Goal: Task Accomplishment & Management: Use online tool/utility

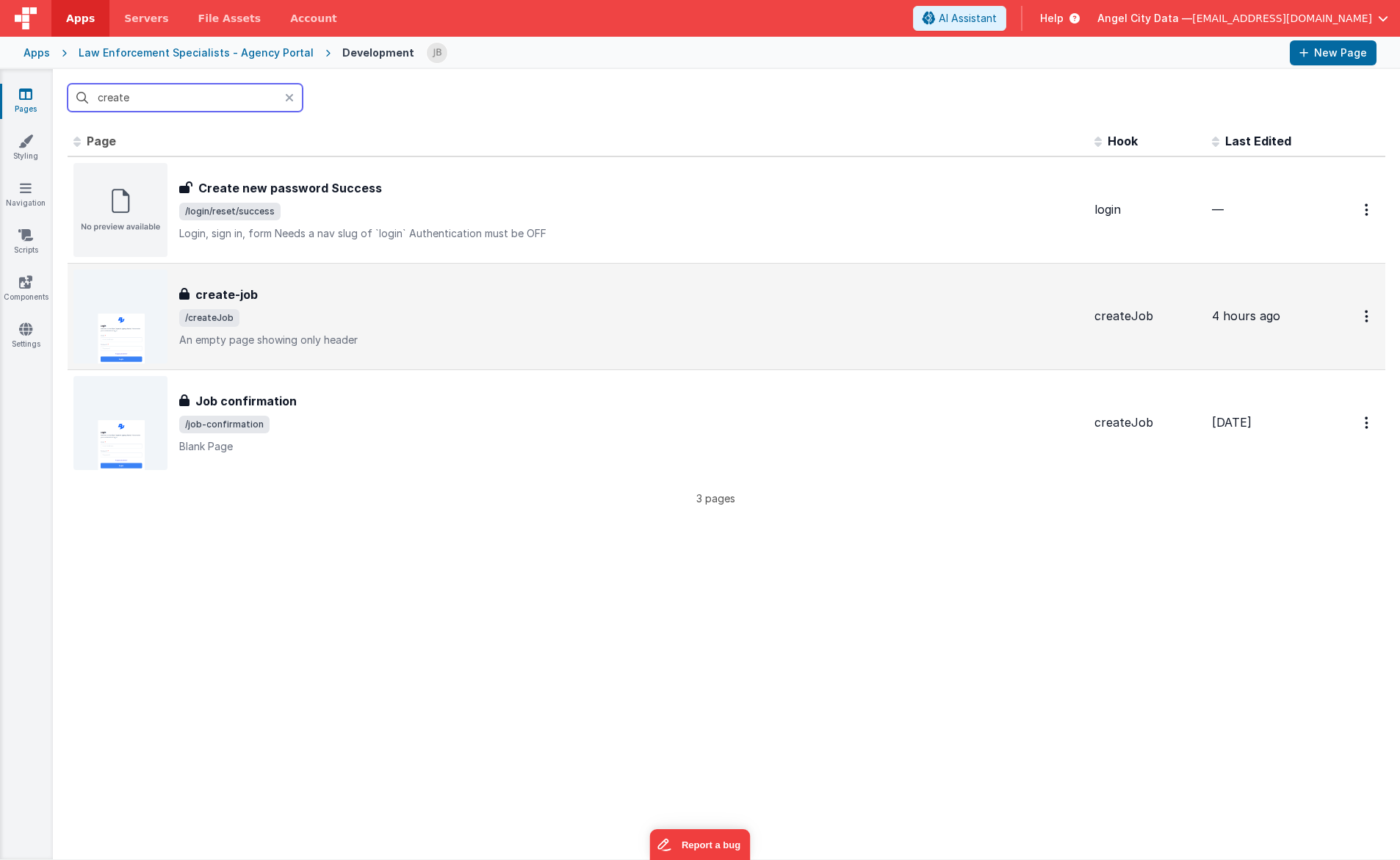
type input "create"
click at [256, 290] on div "create-job" at bounding box center [632, 295] width 904 height 18
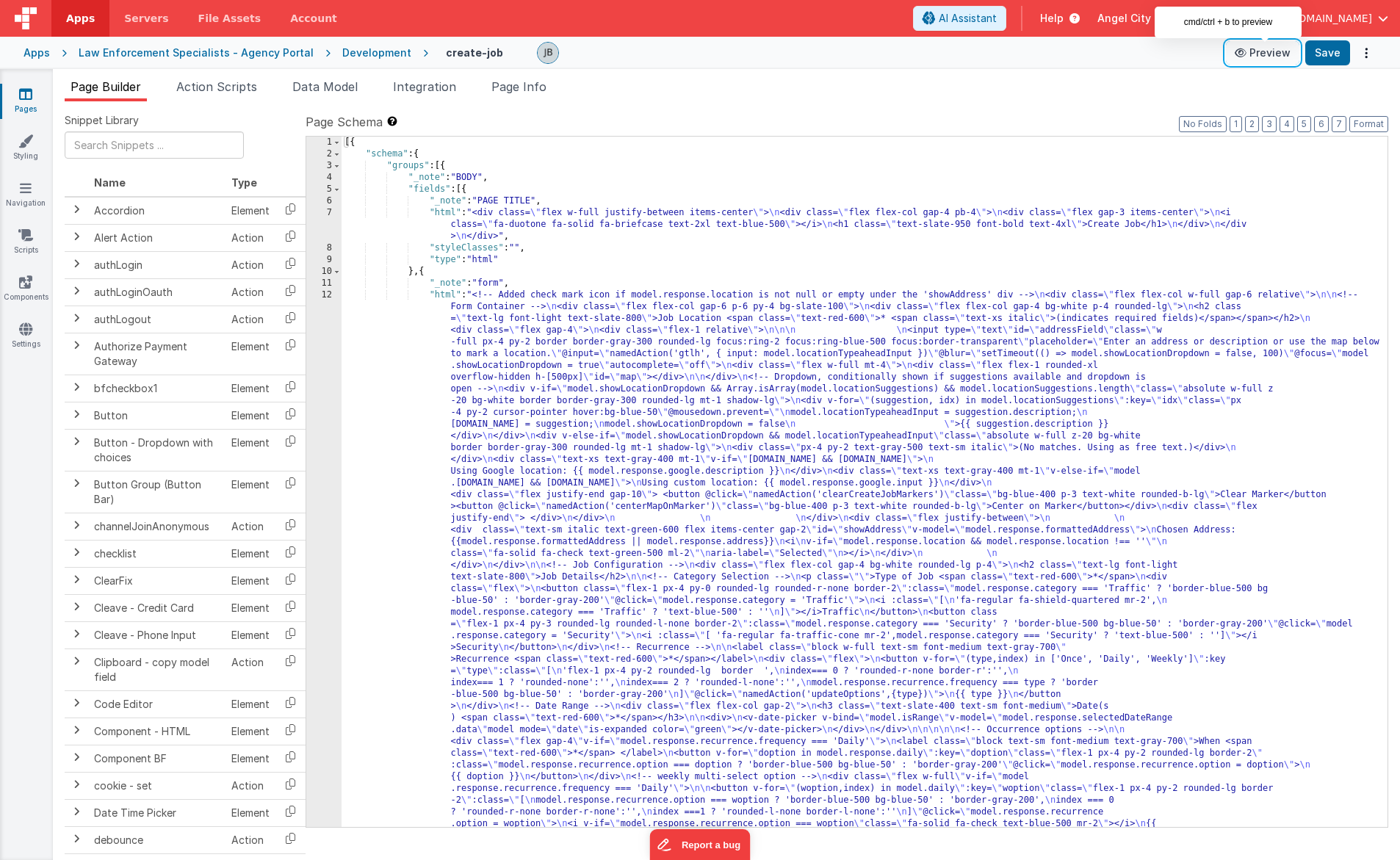
click at [1256, 51] on button "Preview" at bounding box center [1262, 52] width 73 height 23
click at [319, 378] on div "12" at bounding box center [323, 836] width 35 height 1093
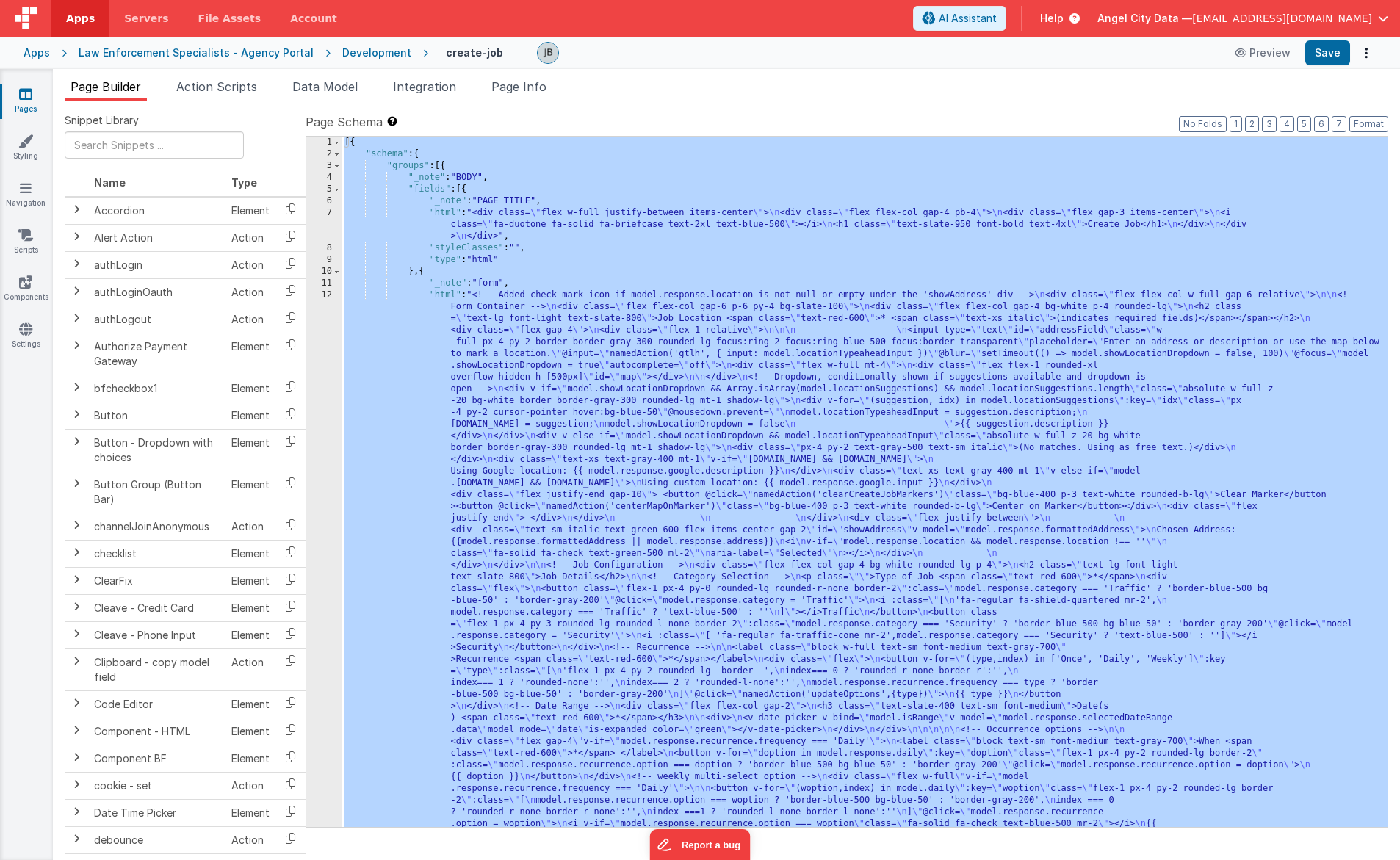
click at [319, 378] on div "12" at bounding box center [323, 836] width 35 height 1093
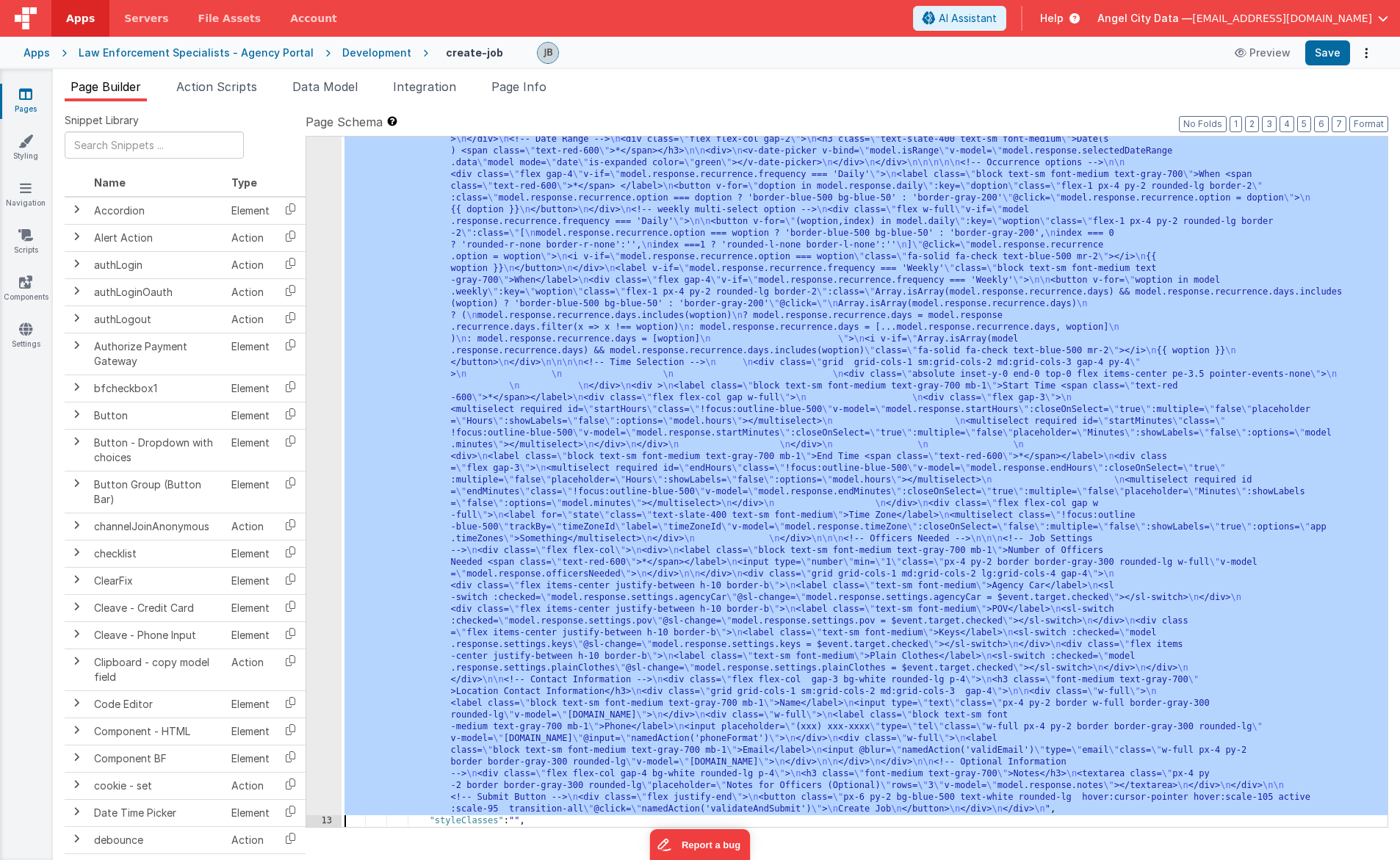
scroll to position [567, 0]
click at [324, 377] on div "12" at bounding box center [323, 269] width 35 height 1093
click at [325, 375] on div "12" at bounding box center [323, 269] width 35 height 1093
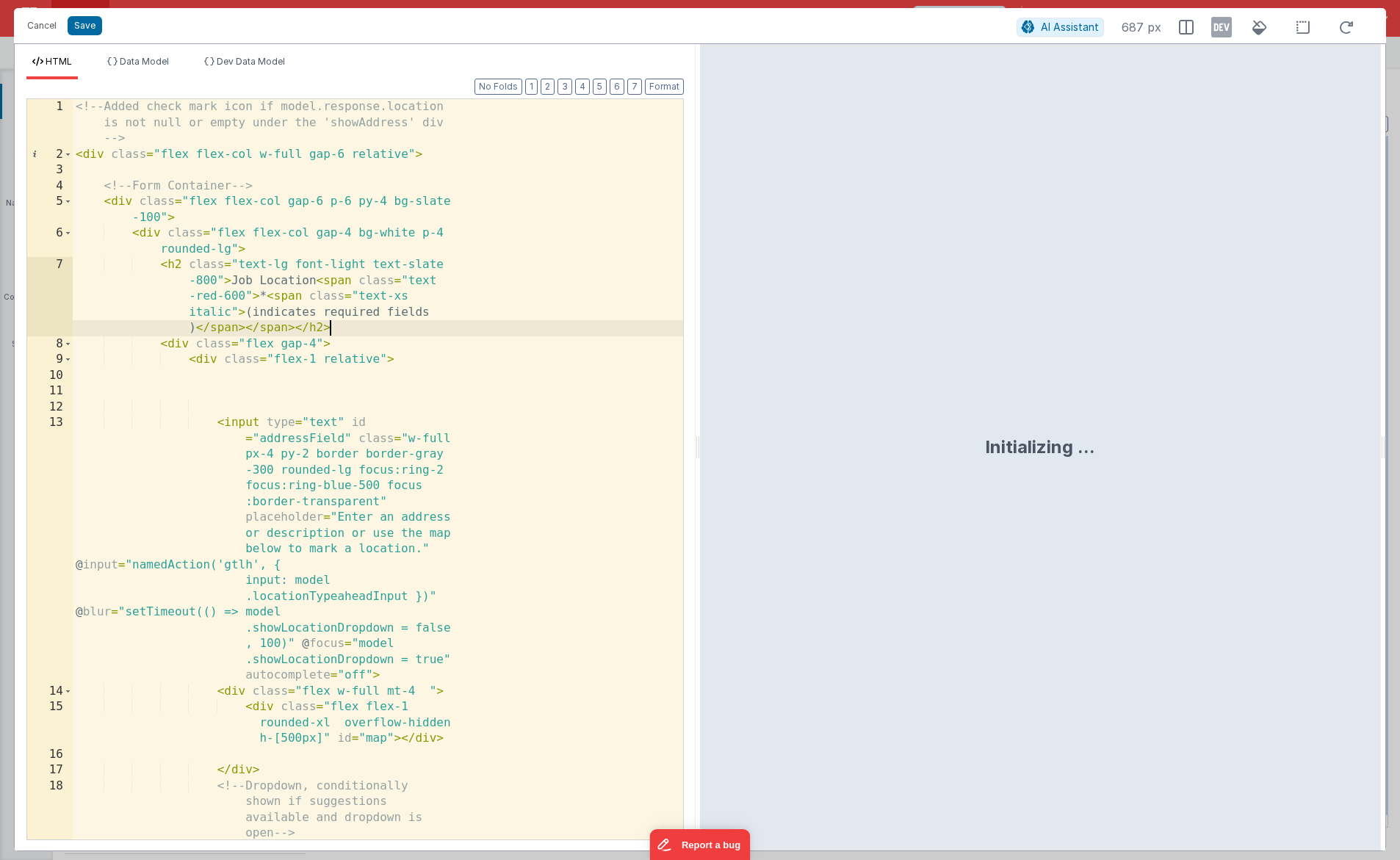
click at [358, 321] on div "<!-- Added check mark icon if model.response.location is not null or empty unde…" at bounding box center [378, 572] width 610 height 948
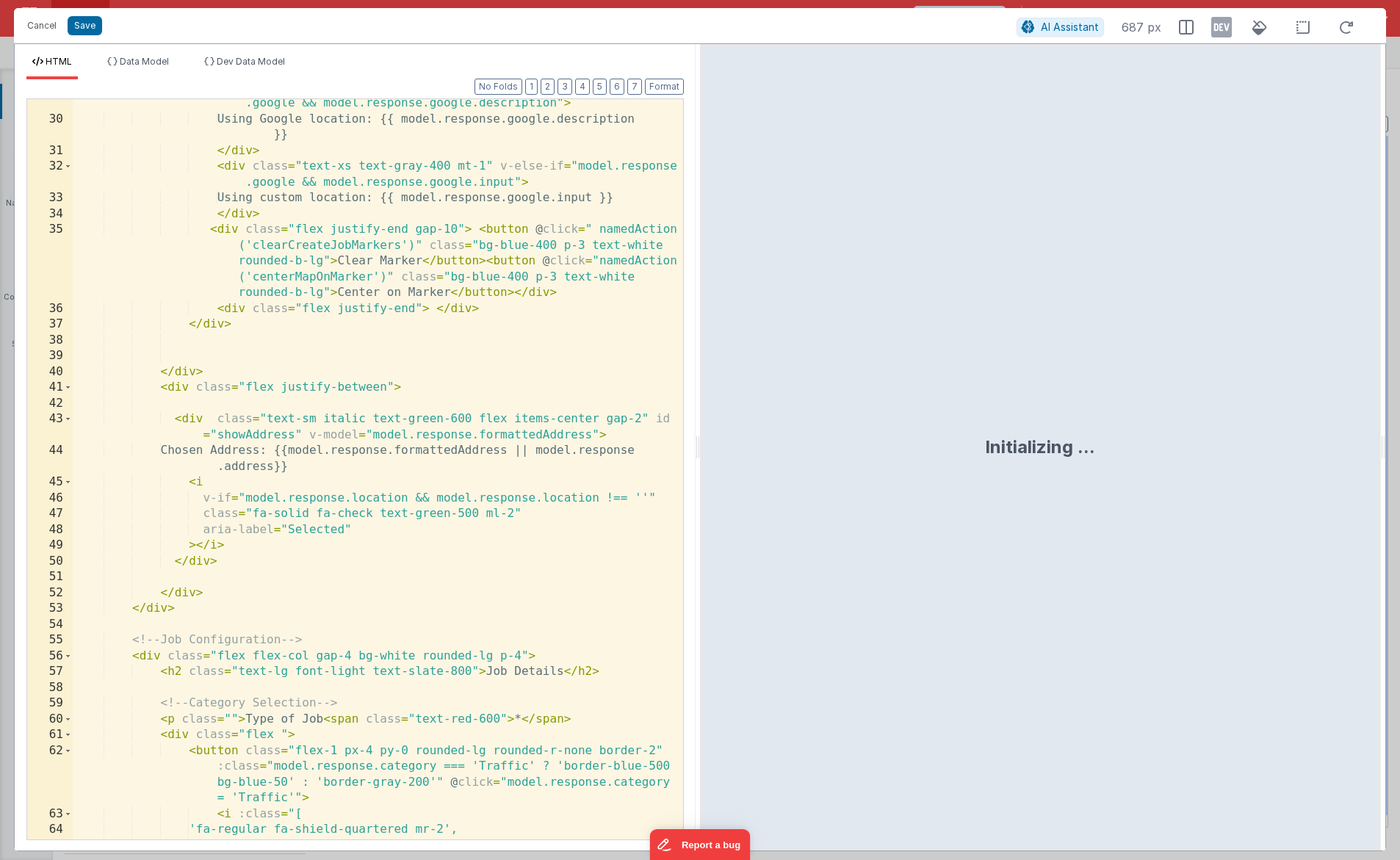
scroll to position [793, 0]
click at [240, 635] on div "< div class = "text-xs text-gray-400 mt-1" v-if = "model.response .google && mo…" at bounding box center [378, 473] width 610 height 788
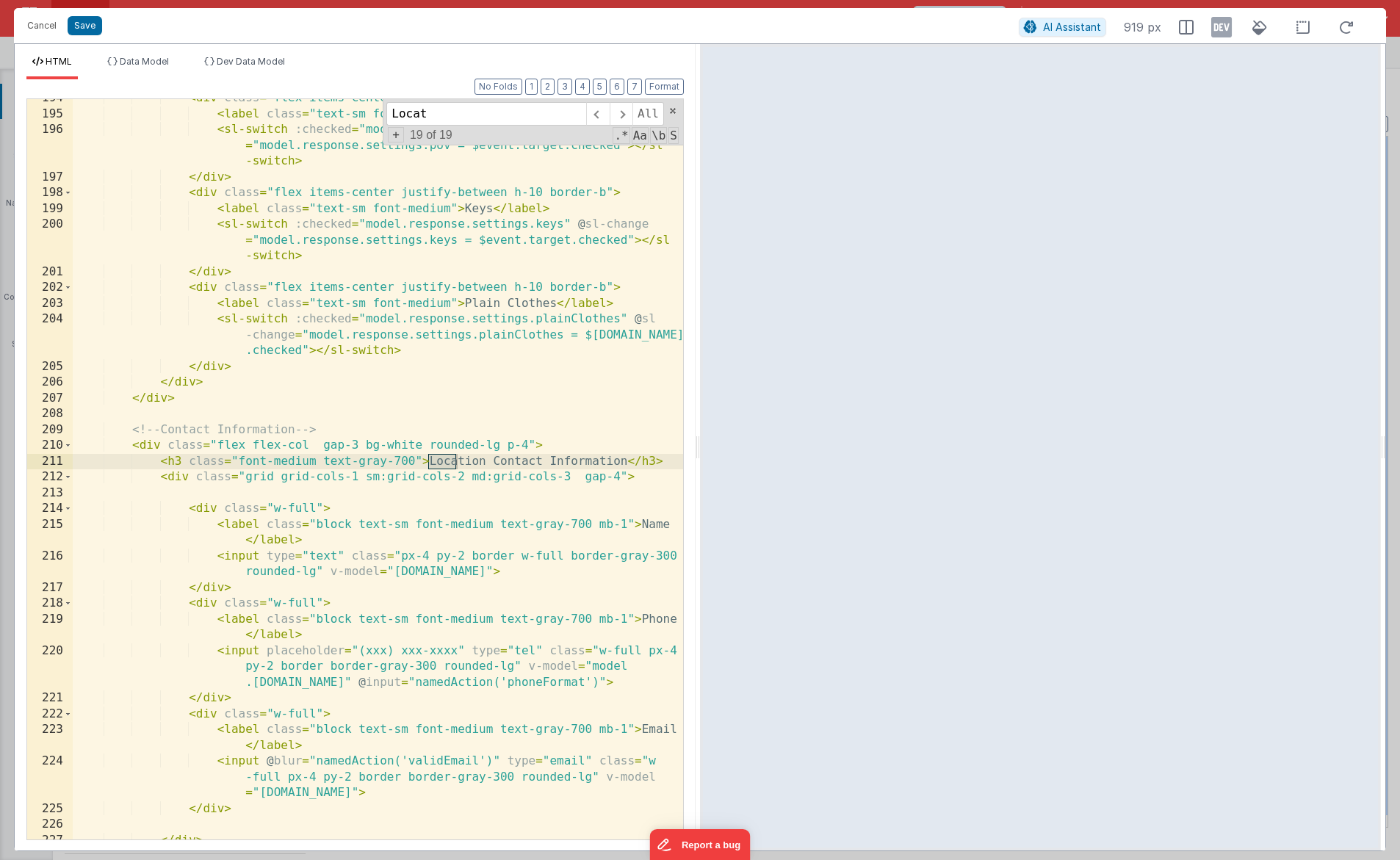
scroll to position [4541, 0]
type input "Location Con"
click at [67, 446] on span at bounding box center [67, 446] width 8 height 16
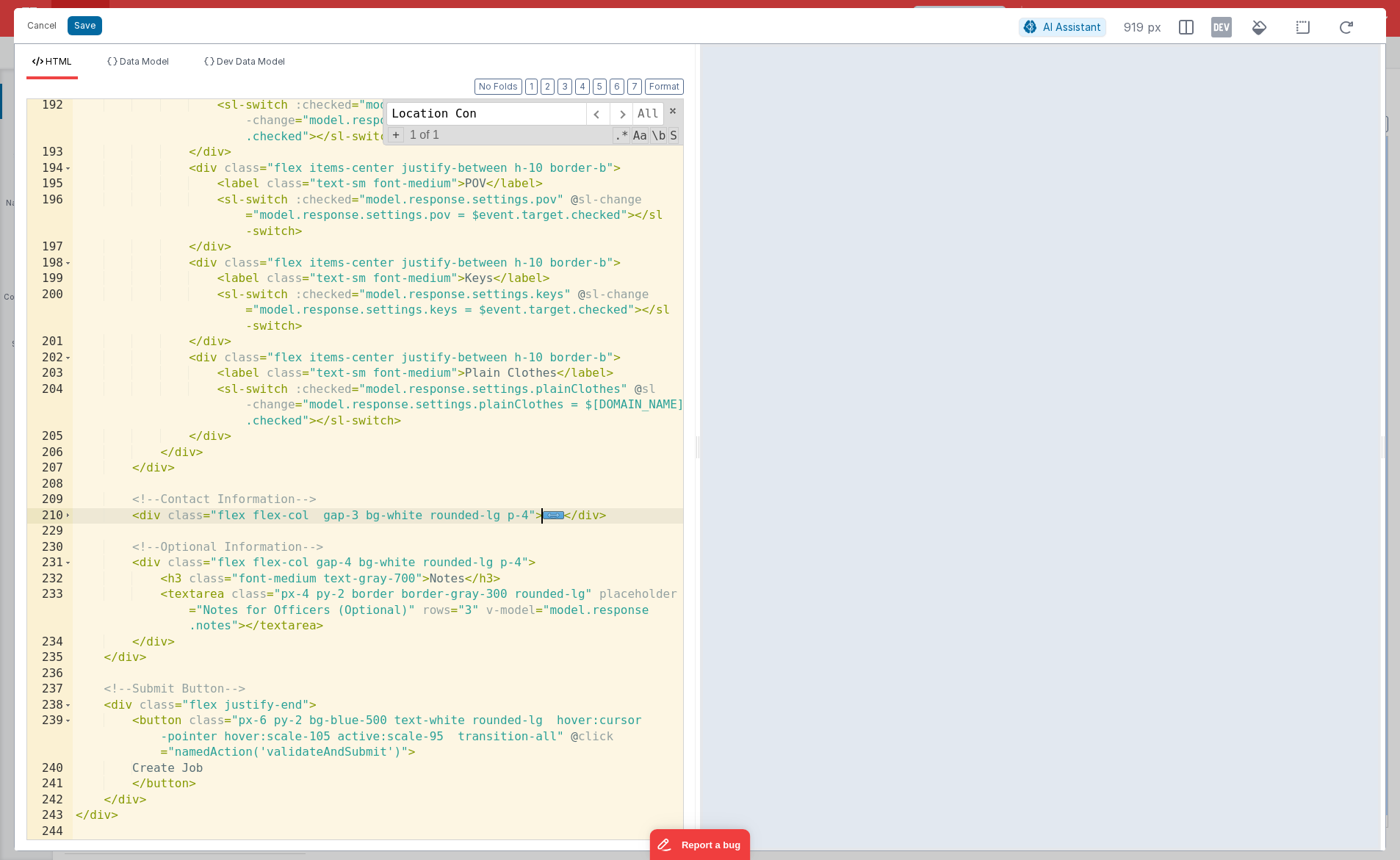
scroll to position [4471, 0]
drag, startPoint x: 118, startPoint y: 514, endPoint x: 623, endPoint y: 514, distance: 505.0
click at [623, 514] on div "< sl-switch :checked = "model.response.settings.agencyCar" @ sl -change = "mode…" at bounding box center [378, 499] width 610 height 803
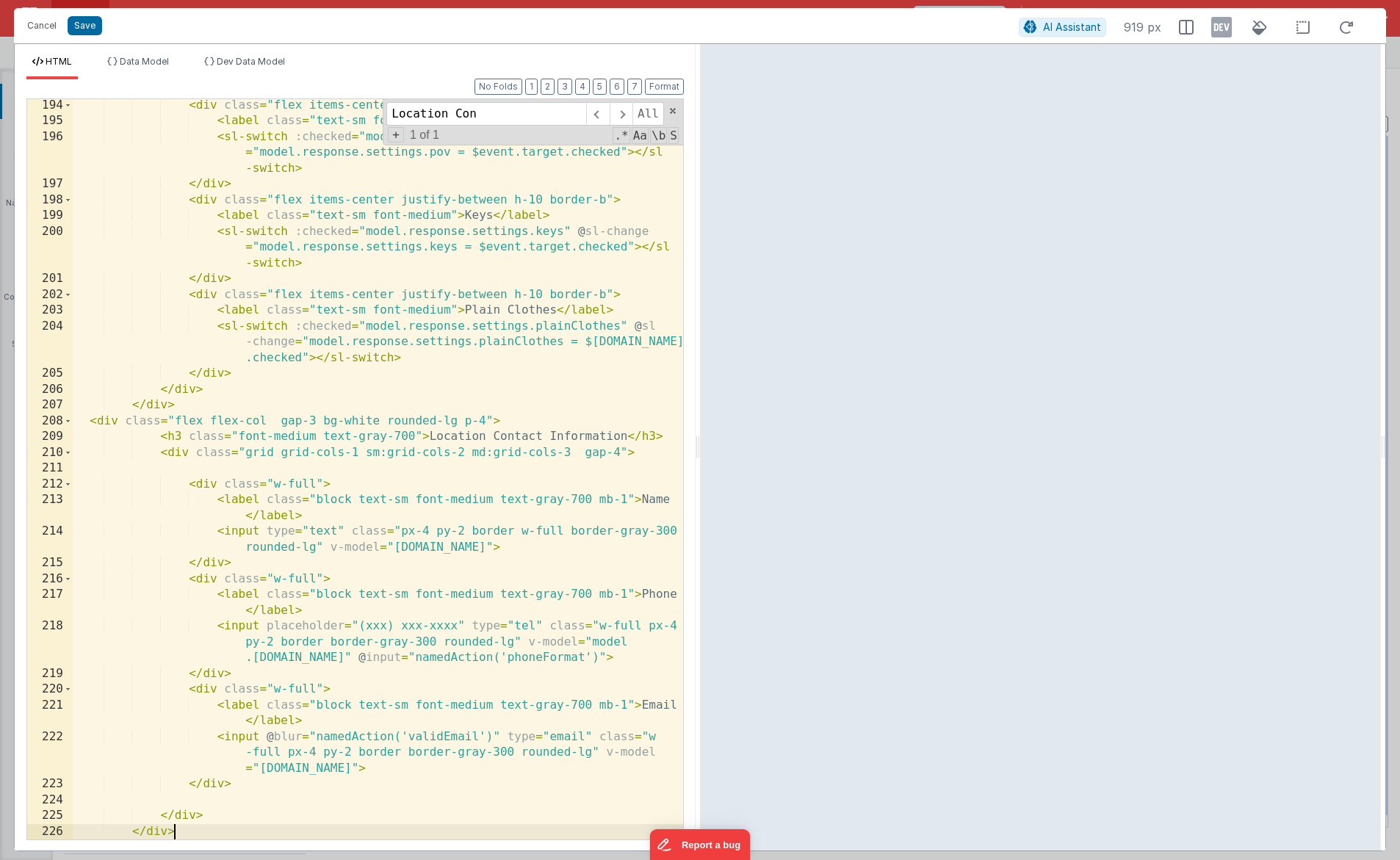
scroll to position [4534, 0]
drag, startPoint x: 625, startPoint y: 436, endPoint x: 428, endPoint y: 436, distance: 197.0
click at [428, 436] on div "< div class = "flex items-center justify-between h-10 border-b" > < label class…" at bounding box center [378, 484] width 610 height 772
click at [644, 500] on div "< div class = "flex items-center justify-between h-10 border-b" > < label class…" at bounding box center [378, 484] width 610 height 772
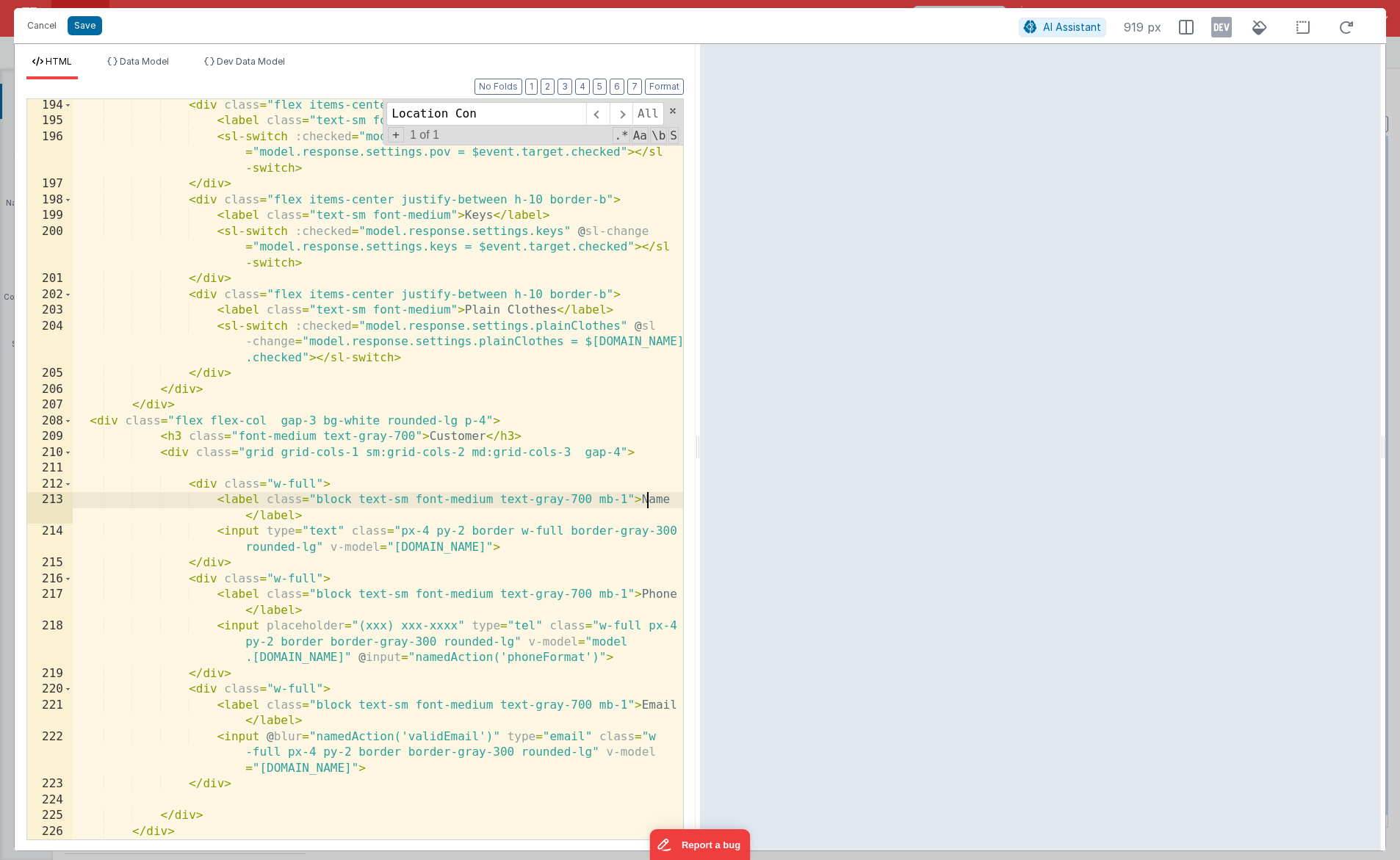
click at [644, 500] on div "< div class = "flex items-center justify-between h-10 border-b" > < label class…" at bounding box center [378, 484] width 610 height 772
click at [579, 546] on div "< div class = "flex items-center justify-between h-10 border-b" > < label class…" at bounding box center [378, 484] width 610 height 772
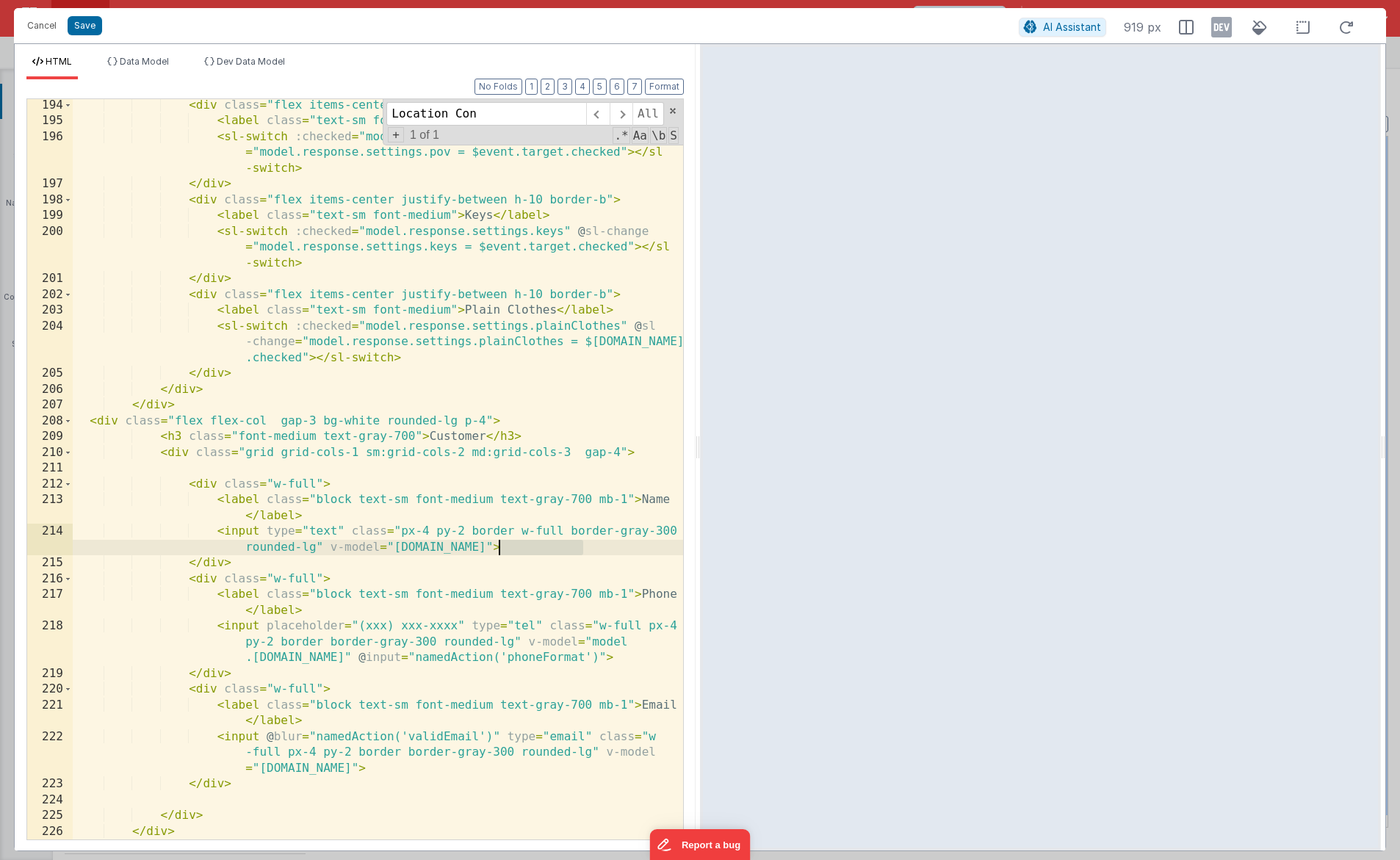
drag, startPoint x: 583, startPoint y: 549, endPoint x: 500, endPoint y: 552, distance: 83.1
click at [500, 552] on div "< div class = "flex items-center justify-between h-10 border-b" > < label class…" at bounding box center [378, 484] width 610 height 772
click at [149, 68] on li "Data Model" at bounding box center [138, 67] width 73 height 23
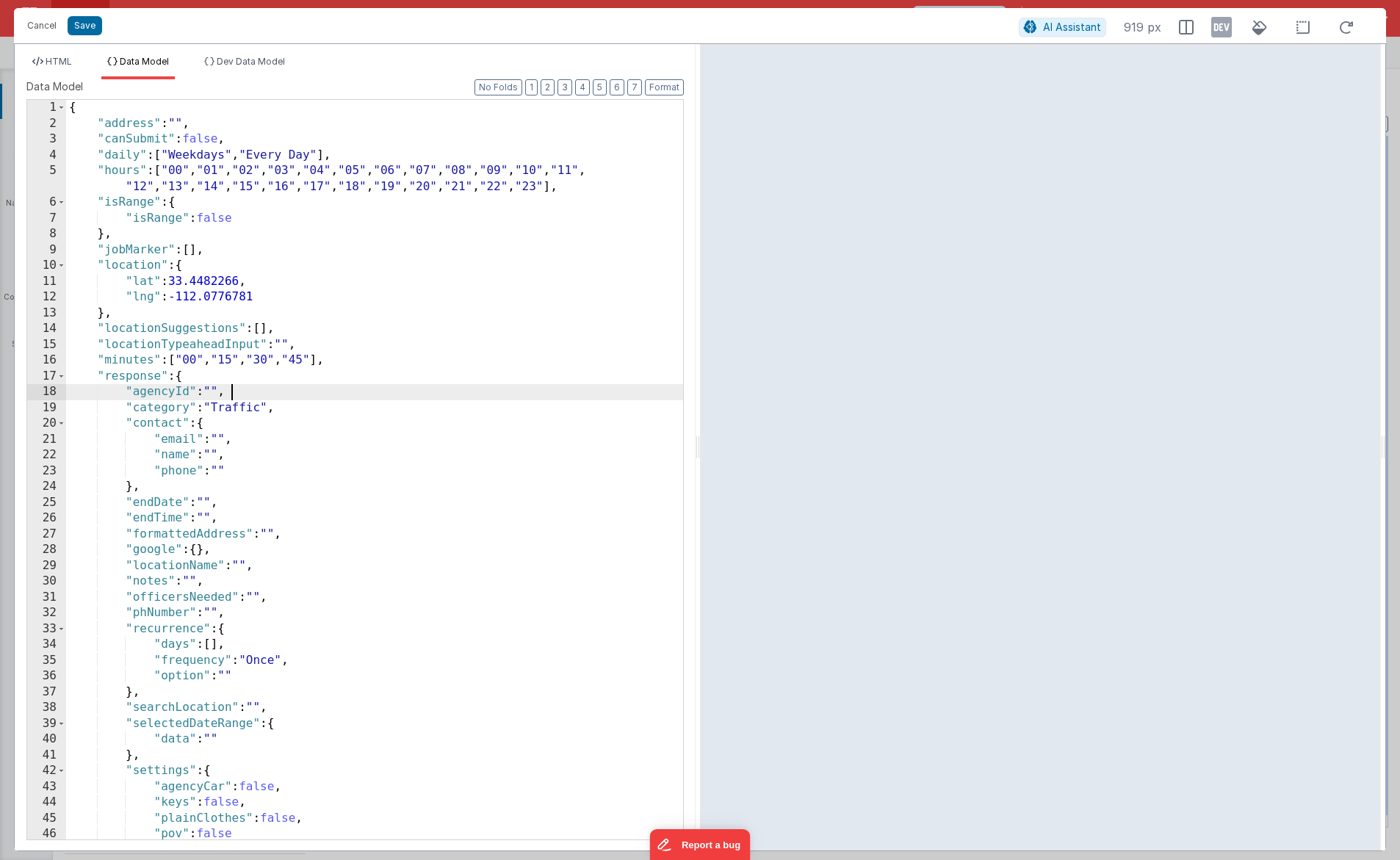
click at [267, 391] on div "{ "address" : "" , "canSubmit" : false , "daily" : [ "Weekdays" , "Every Day" ]…" at bounding box center [375, 485] width 617 height 772
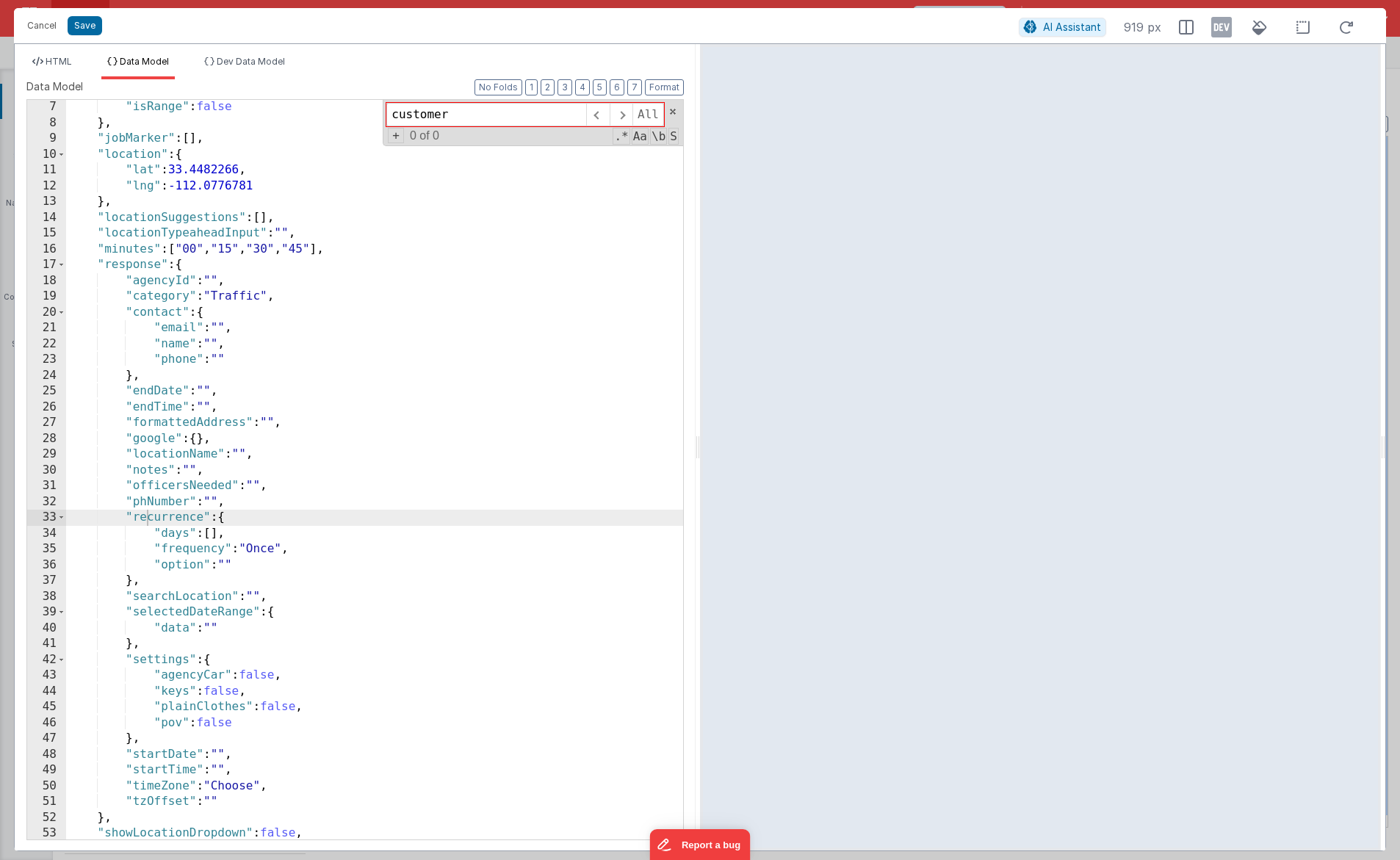
scroll to position [160, 0]
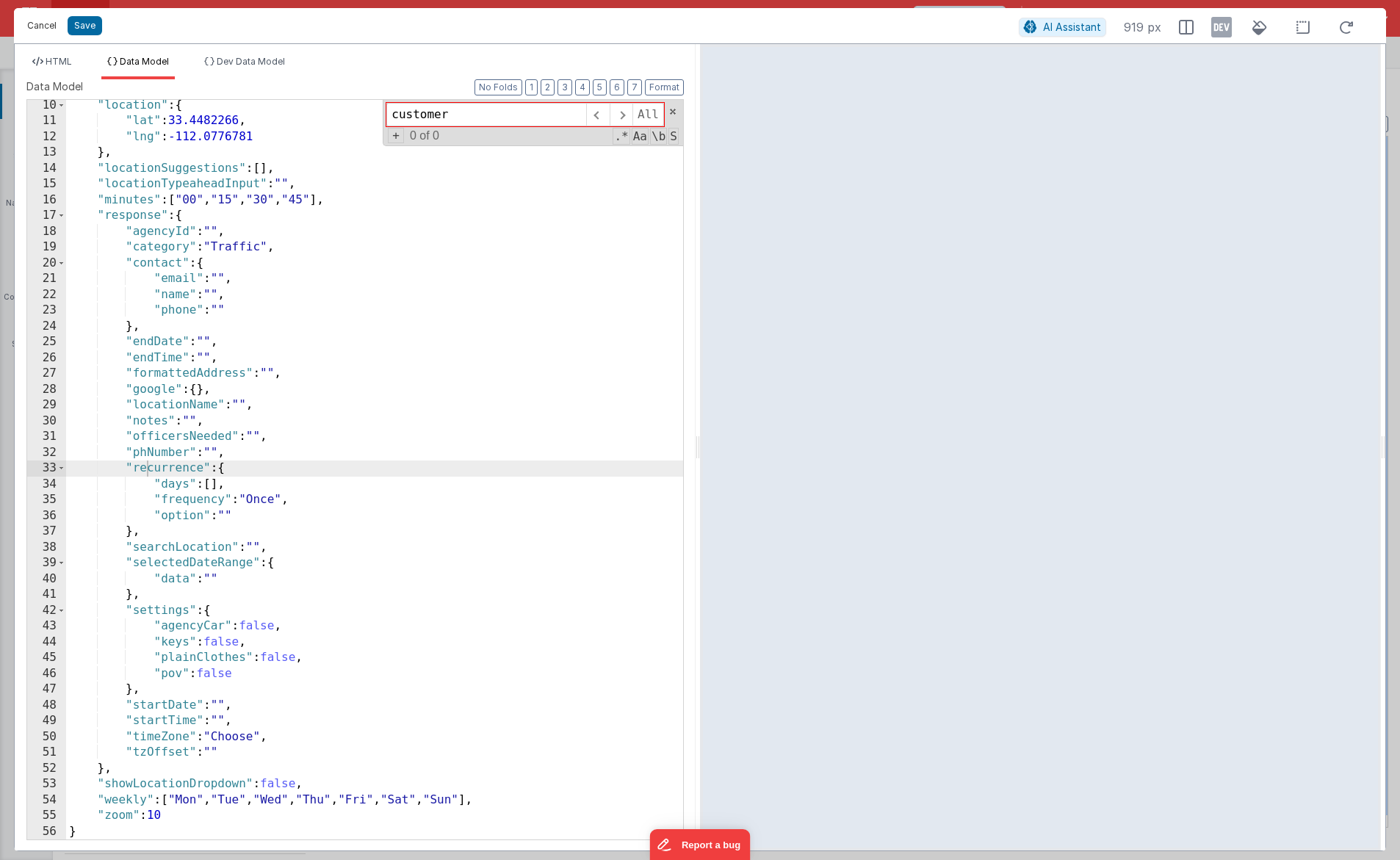
type input "customer"
click at [43, 28] on button "Cancel" at bounding box center [41, 26] width 44 height 21
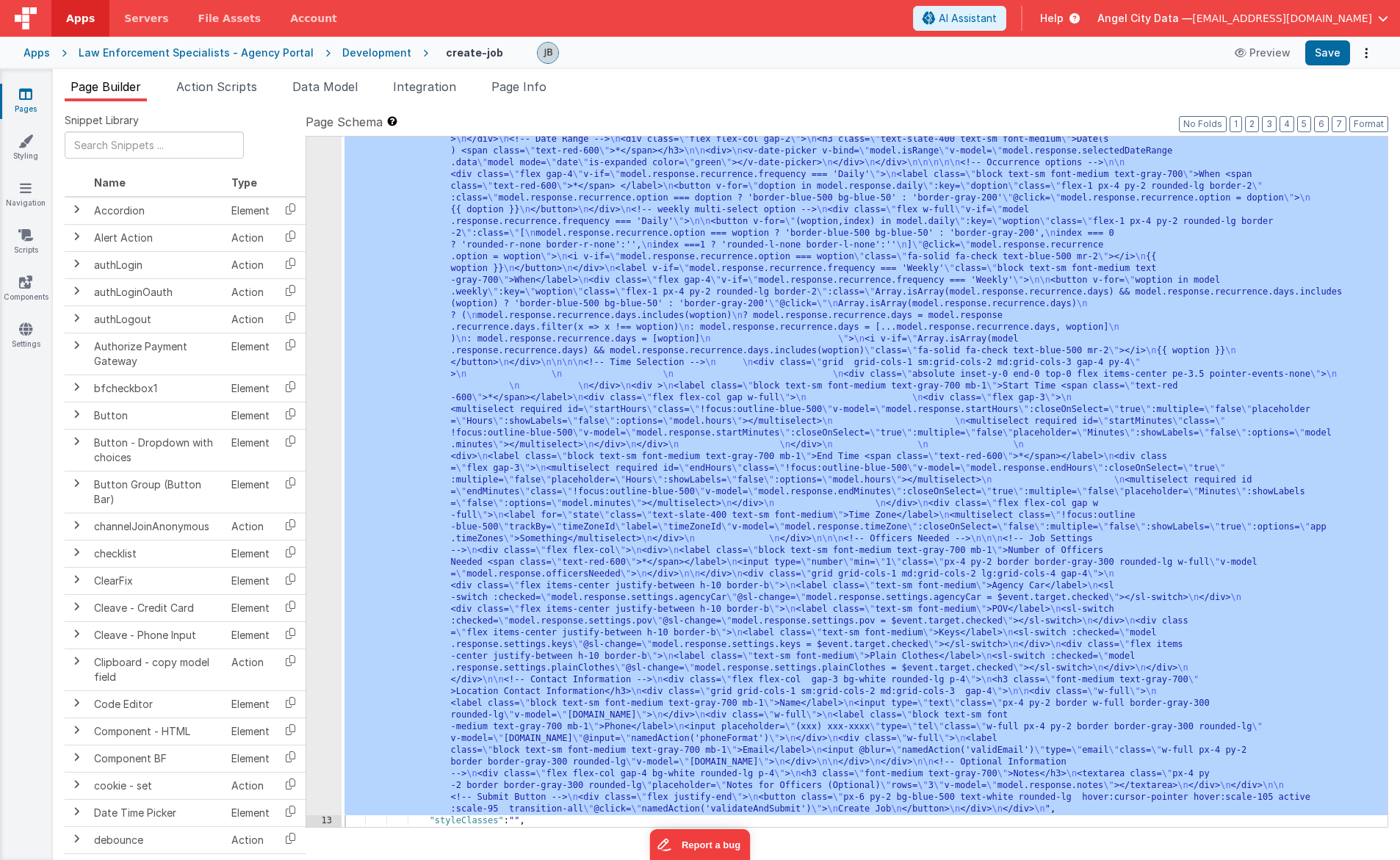
click at [324, 443] on div "12" at bounding box center [323, 269] width 35 height 1093
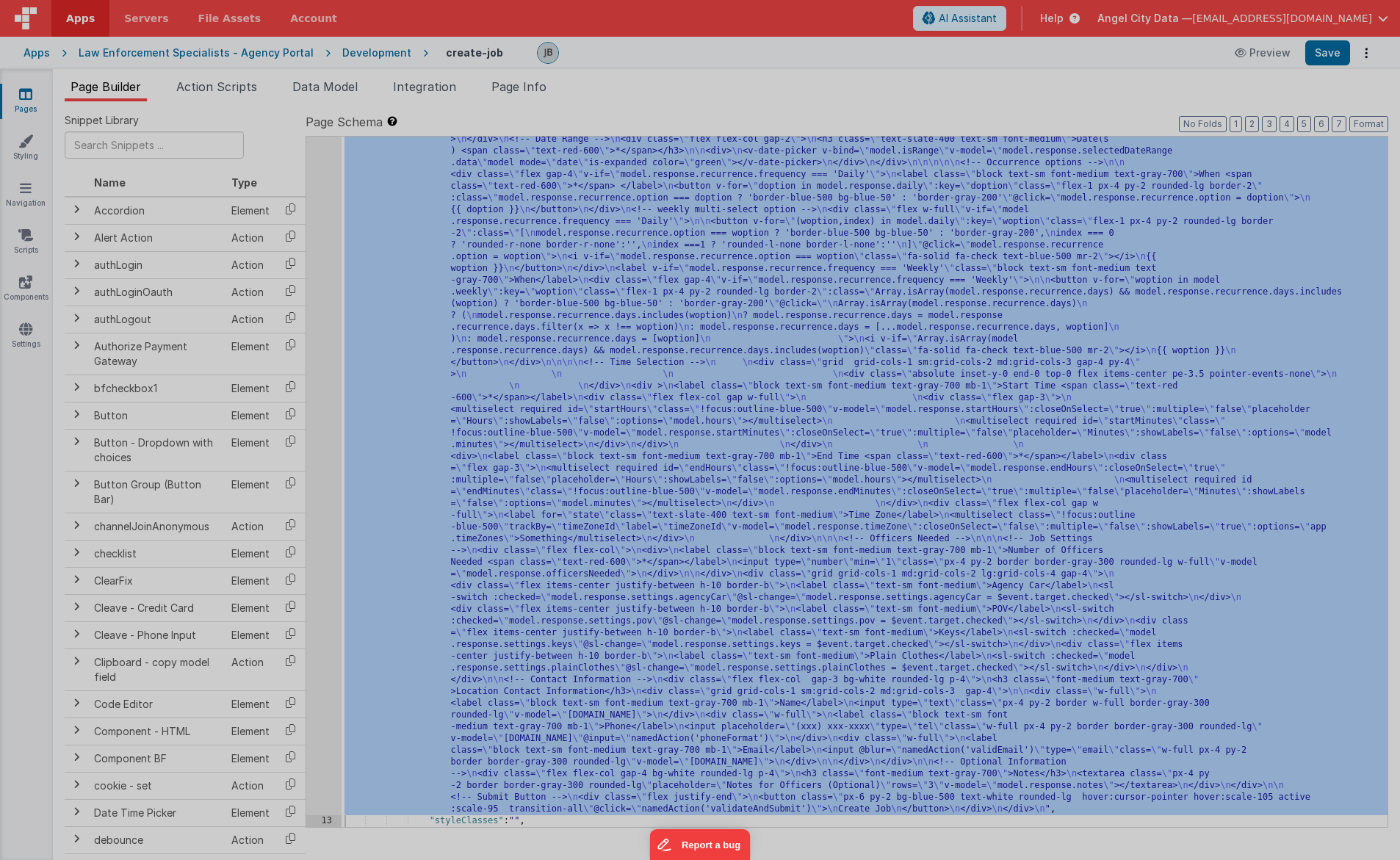
click at [324, 443] on div "<!-- Added check mark icon if model.response.location is not null or empty unde…" at bounding box center [378, 549] width 610 height 930
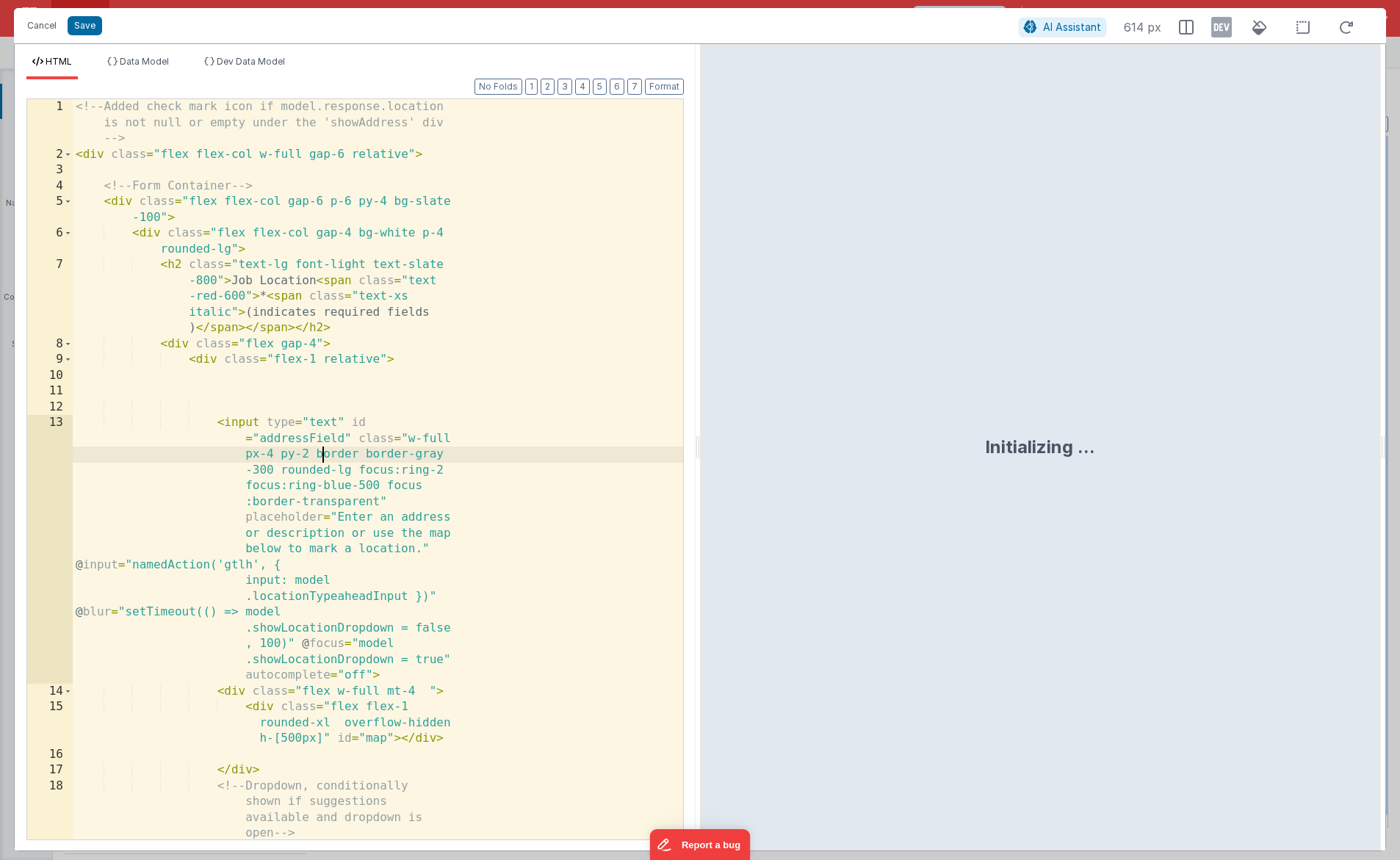
scroll to position [0, 0]
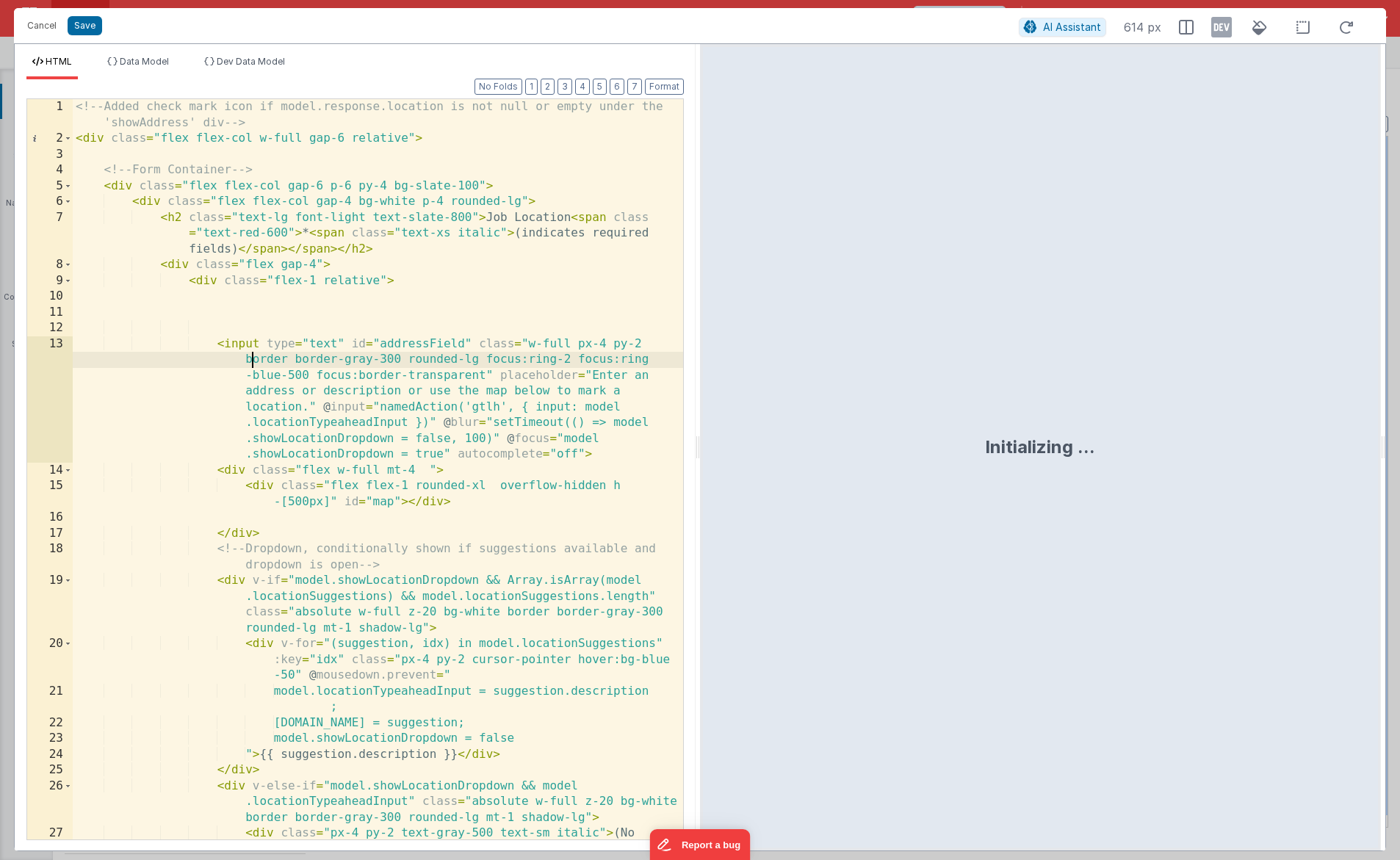
click at [334, 450] on div "<!-- Added check mark icon if model.response.location is not null or empty unde…" at bounding box center [378, 500] width 610 height 803
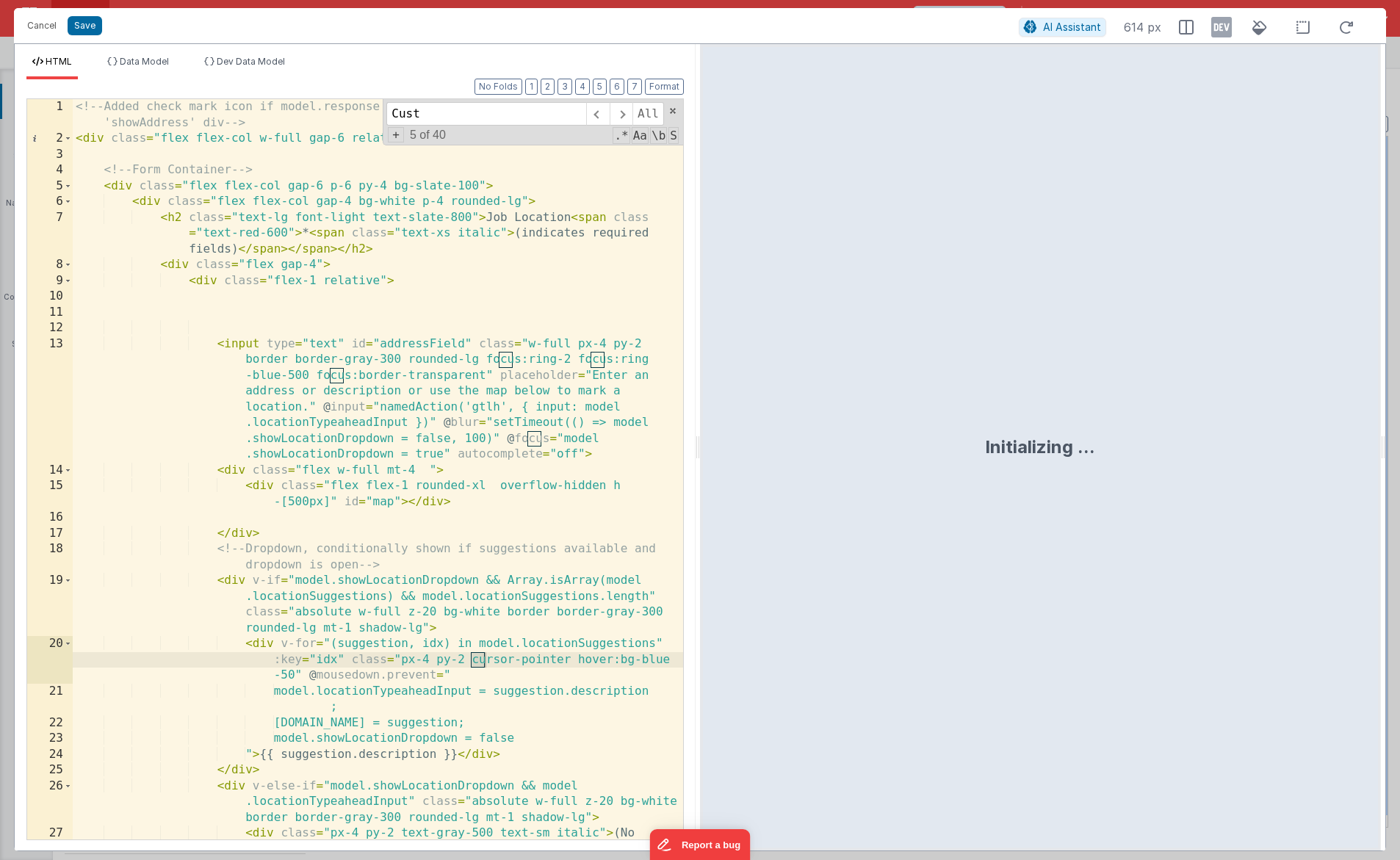
scroll to position [529, 0]
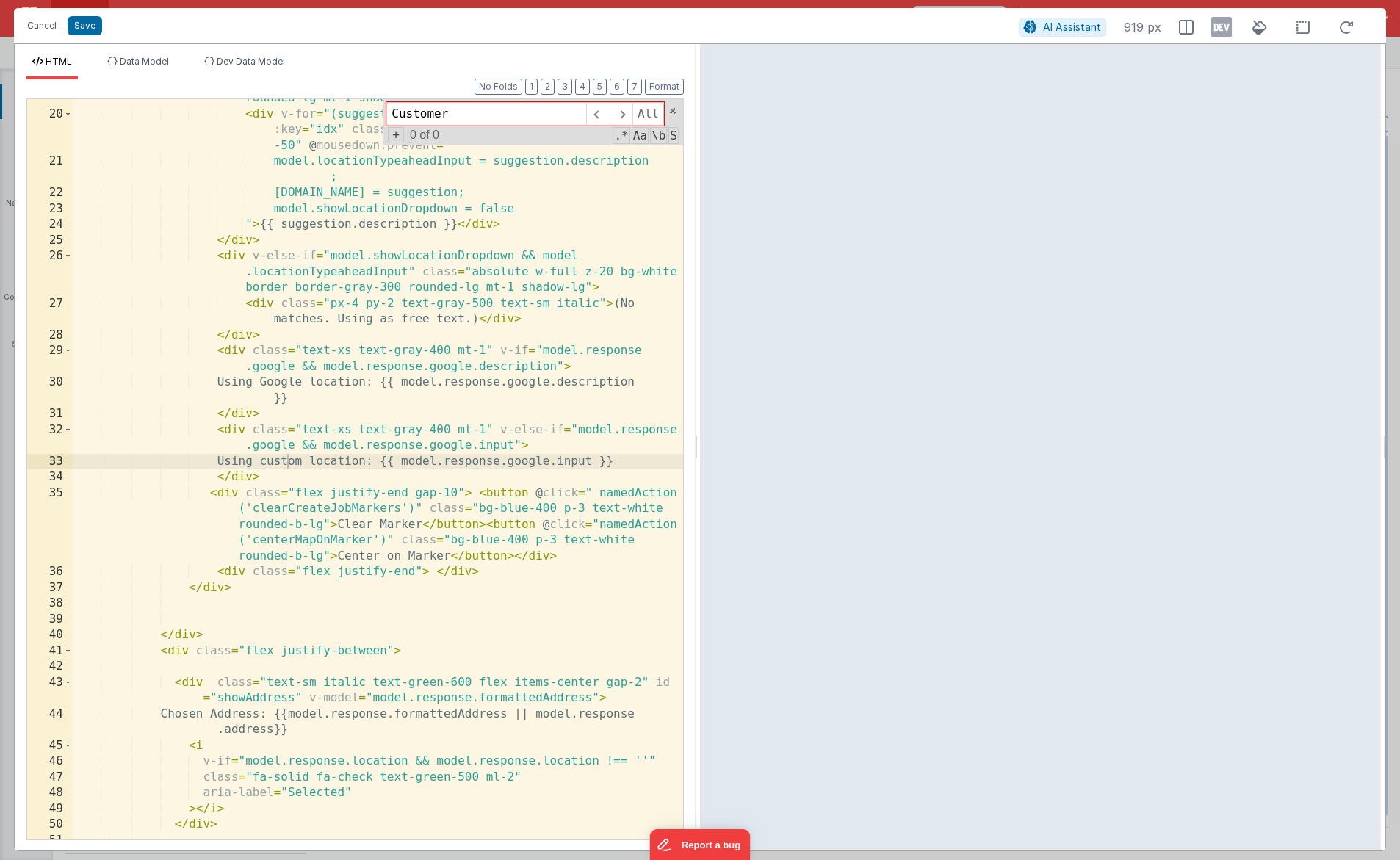
click at [510, 575] on div "< div v-if = "model.showLocationDropdown && Array.isArray(model .locationSugges…" at bounding box center [378, 453] width 610 height 820
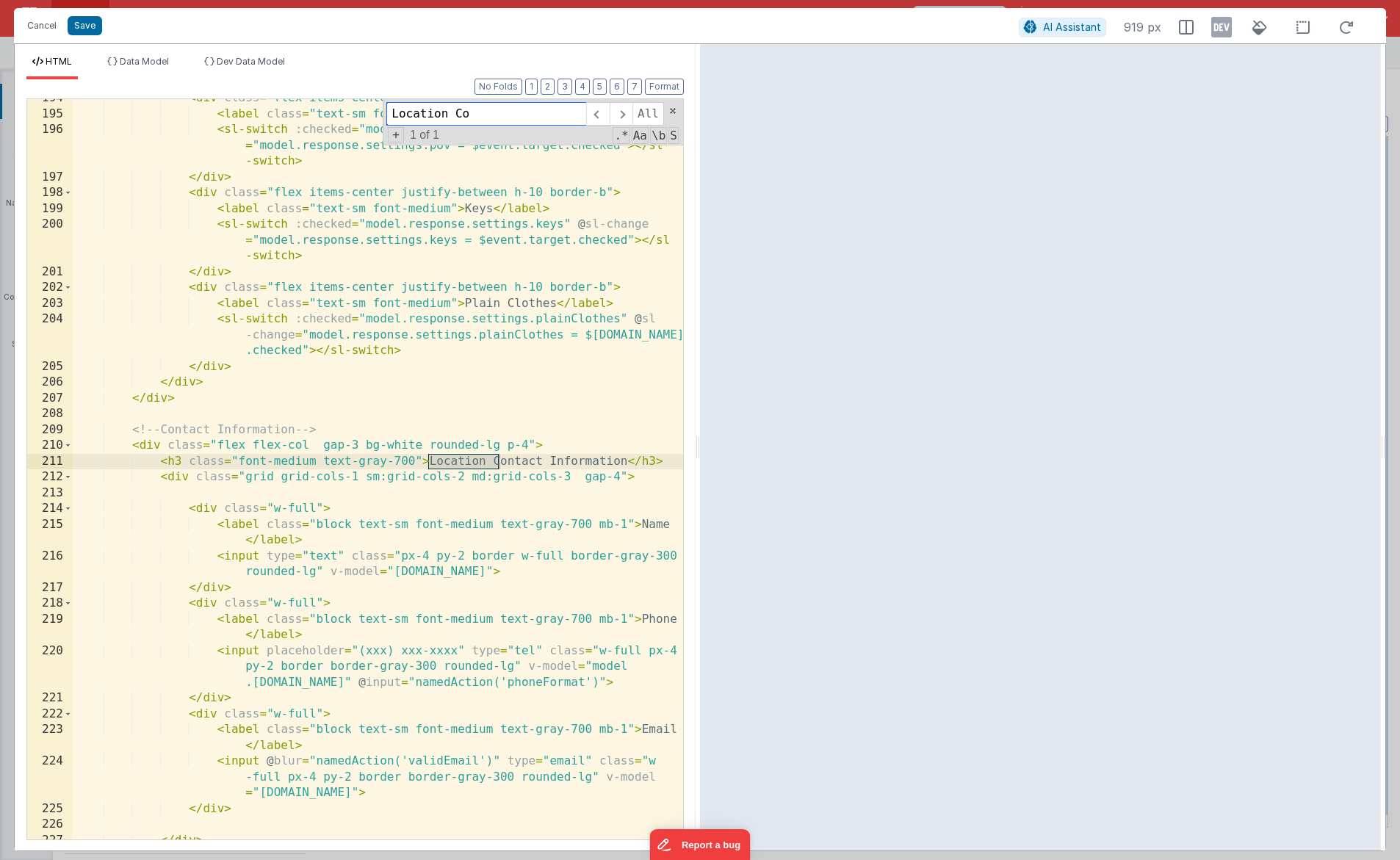
scroll to position [4541, 0]
type input "Location Conta"
click at [317, 410] on div "< div class = "flex items-center justify-between h-10 border-b" > < label class…" at bounding box center [378, 476] width 610 height 772
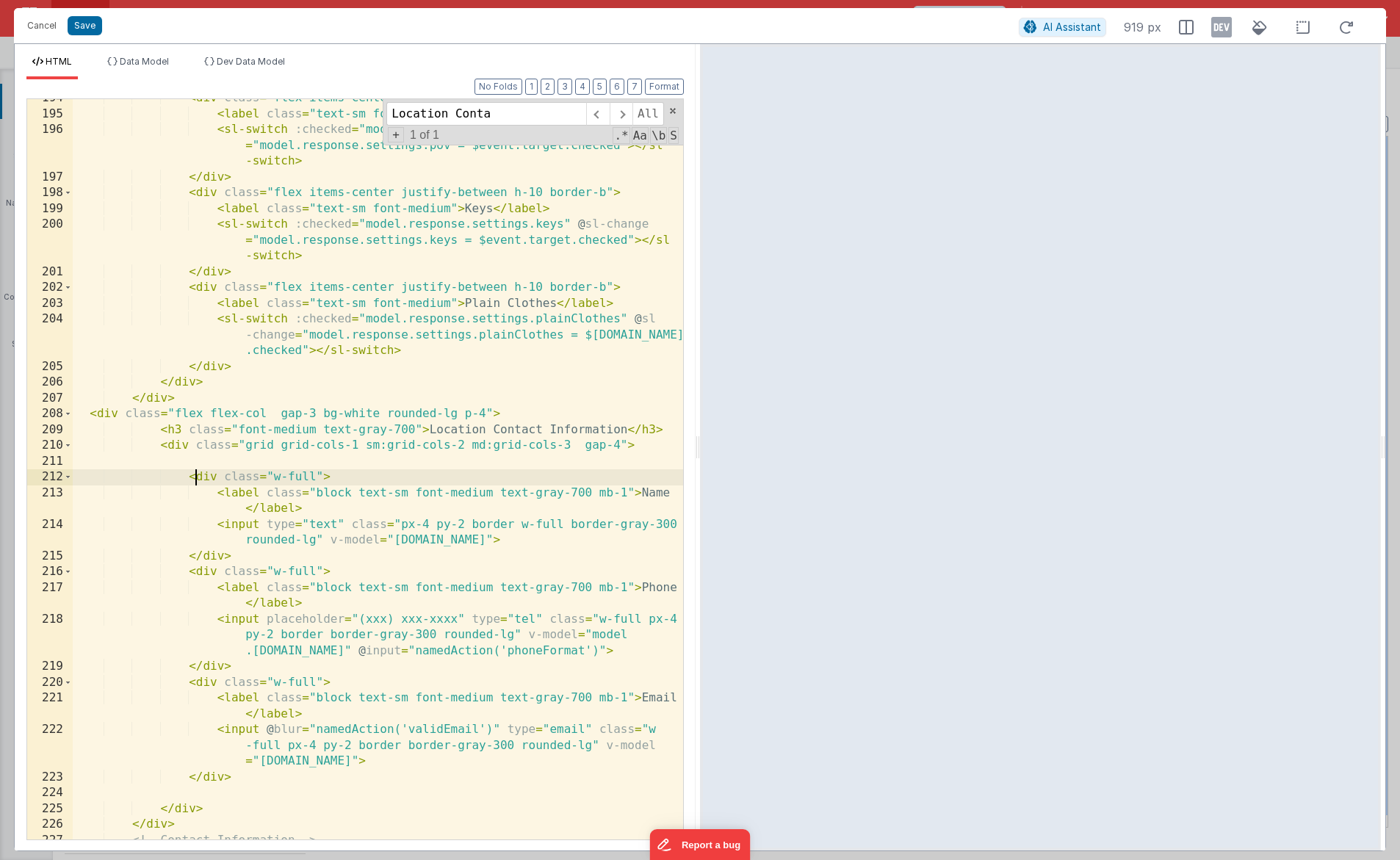
click at [197, 479] on div "< div class = "flex items-center justify-between h-10 border-b" > < label class…" at bounding box center [378, 476] width 610 height 772
click at [200, 575] on div "< div class = "flex items-center justify-between h-10 border-b" > < label class…" at bounding box center [378, 476] width 610 height 772
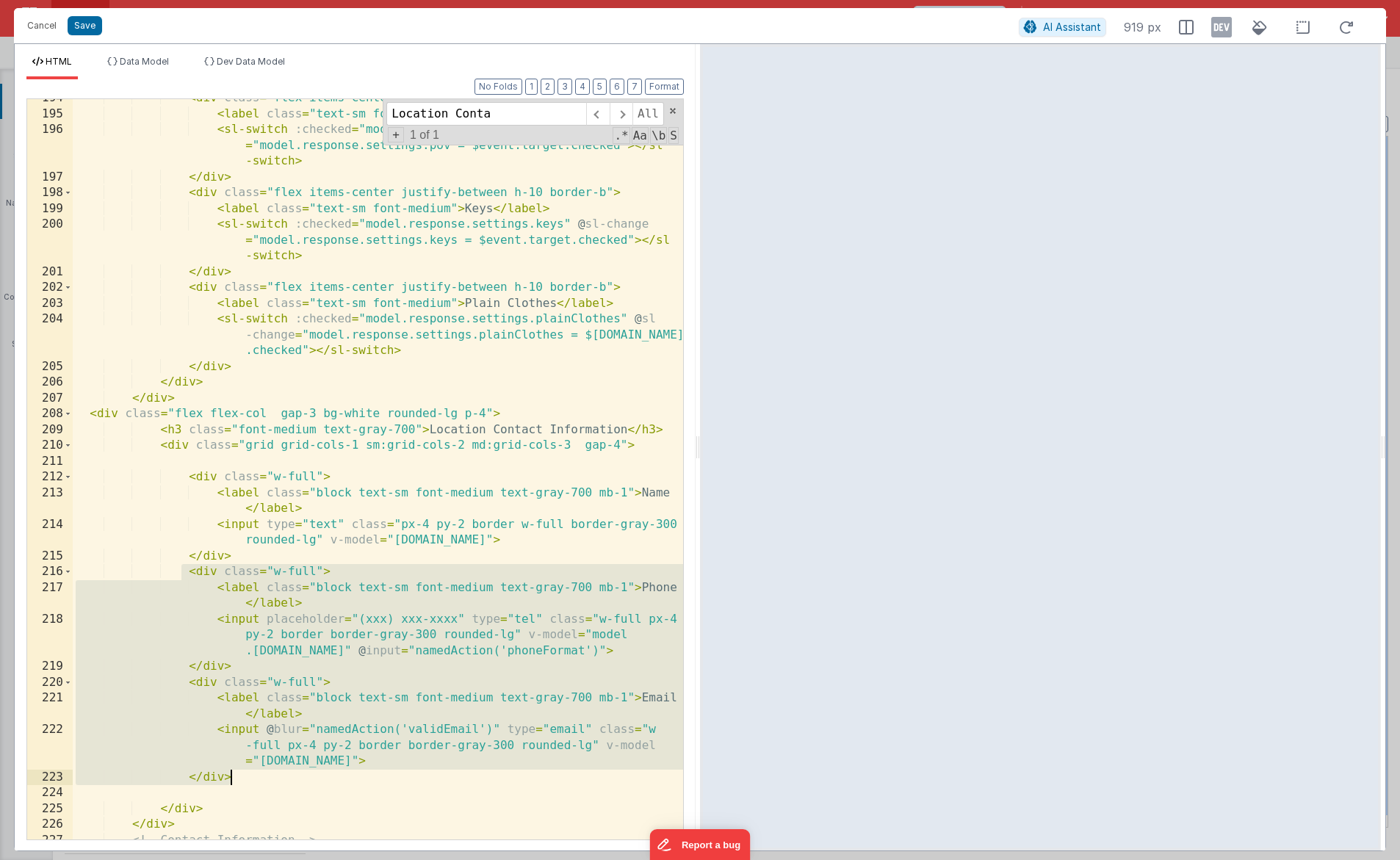
drag, startPoint x: 182, startPoint y: 580, endPoint x: 306, endPoint y: 782, distance: 237.0
click at [306, 782] on div "< div class = "flex items-center justify-between h-10 border-b" > < label class…" at bounding box center [378, 476] width 610 height 772
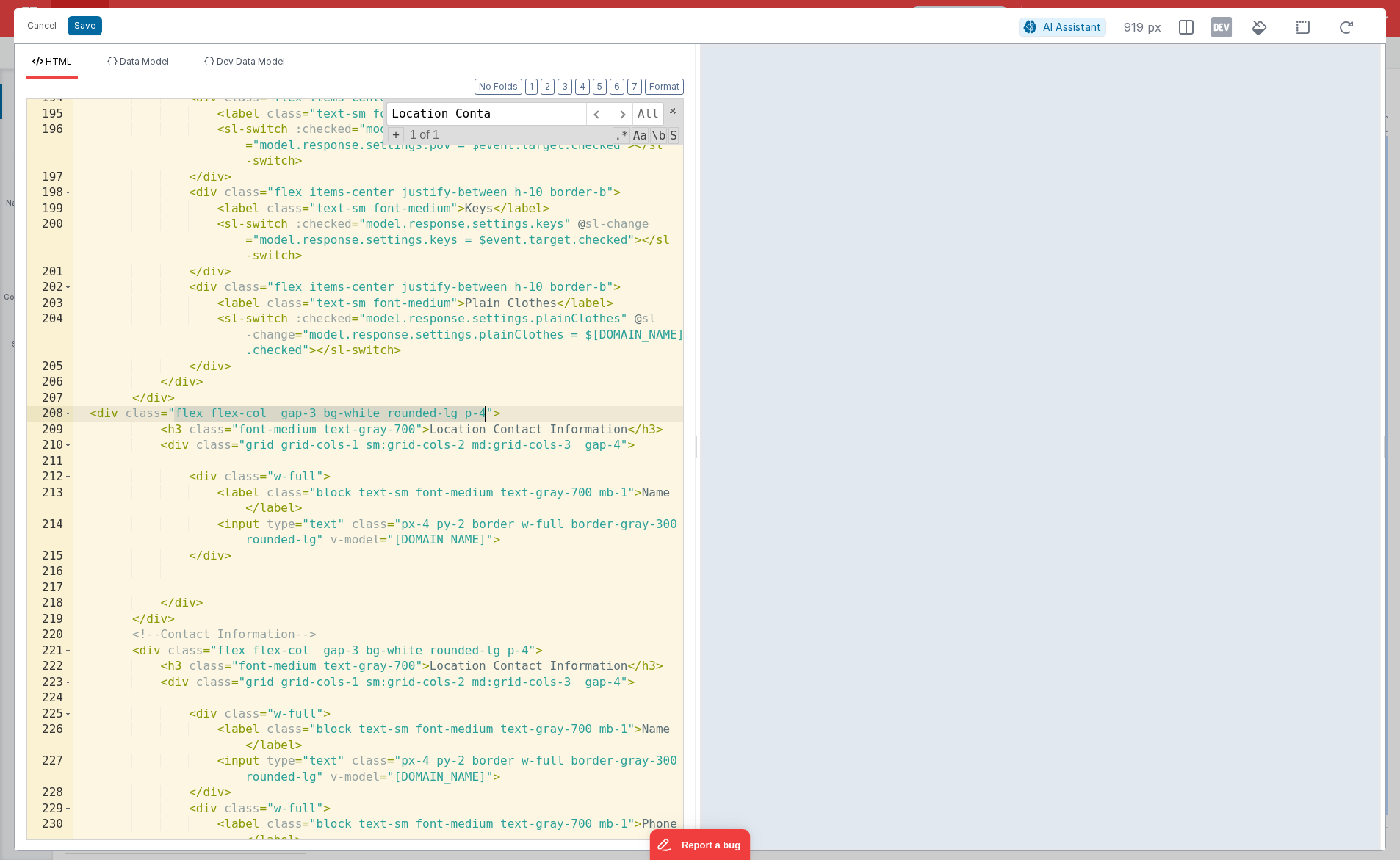
drag, startPoint x: 175, startPoint y: 412, endPoint x: 486, endPoint y: 416, distance: 311.0
click at [486, 416] on div "< div class = "flex items-center justify-between h-10 border-b" > < label class…" at bounding box center [378, 484] width 610 height 788
click at [477, 421] on div "< div class = "flex items-center justify-between h-10 border-b" > < label class…" at bounding box center [378, 484] width 610 height 788
drag, startPoint x: 315, startPoint y: 414, endPoint x: 174, endPoint y: 413, distance: 141.0
click at [174, 413] on div "< div class = "flex items-center justify-between h-10 border-b" > < label class…" at bounding box center [378, 484] width 610 height 788
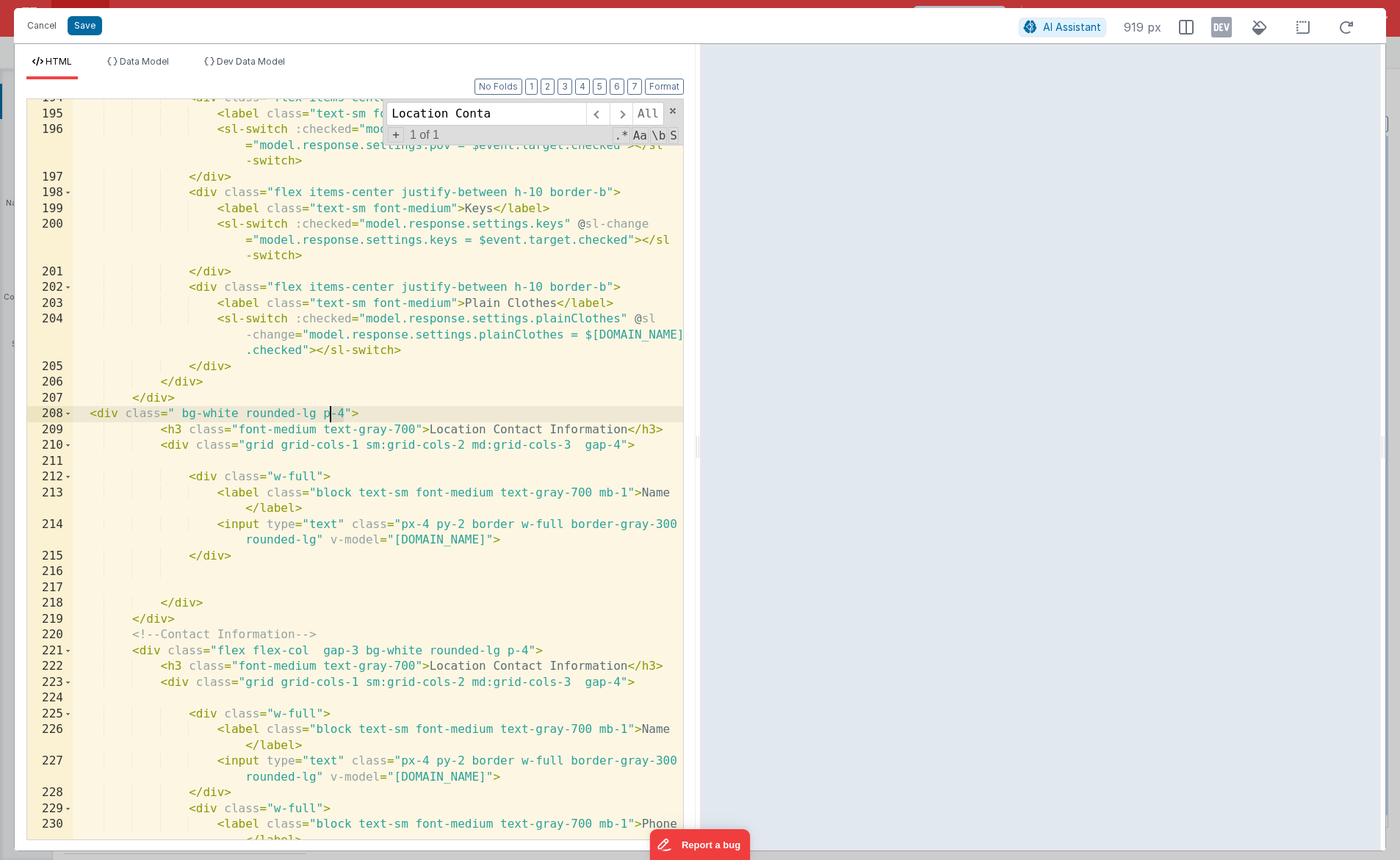
drag, startPoint x: 345, startPoint y: 415, endPoint x: 322, endPoint y: 415, distance: 23.0
click at [322, 415] on div "< div class = "flex items-center justify-between h-10 border-b" > < label class…" at bounding box center [378, 484] width 610 height 788
click at [182, 443] on div "< div class = "flex items-center justify-between h-10 border-b" > < label class…" at bounding box center [378, 484] width 610 height 788
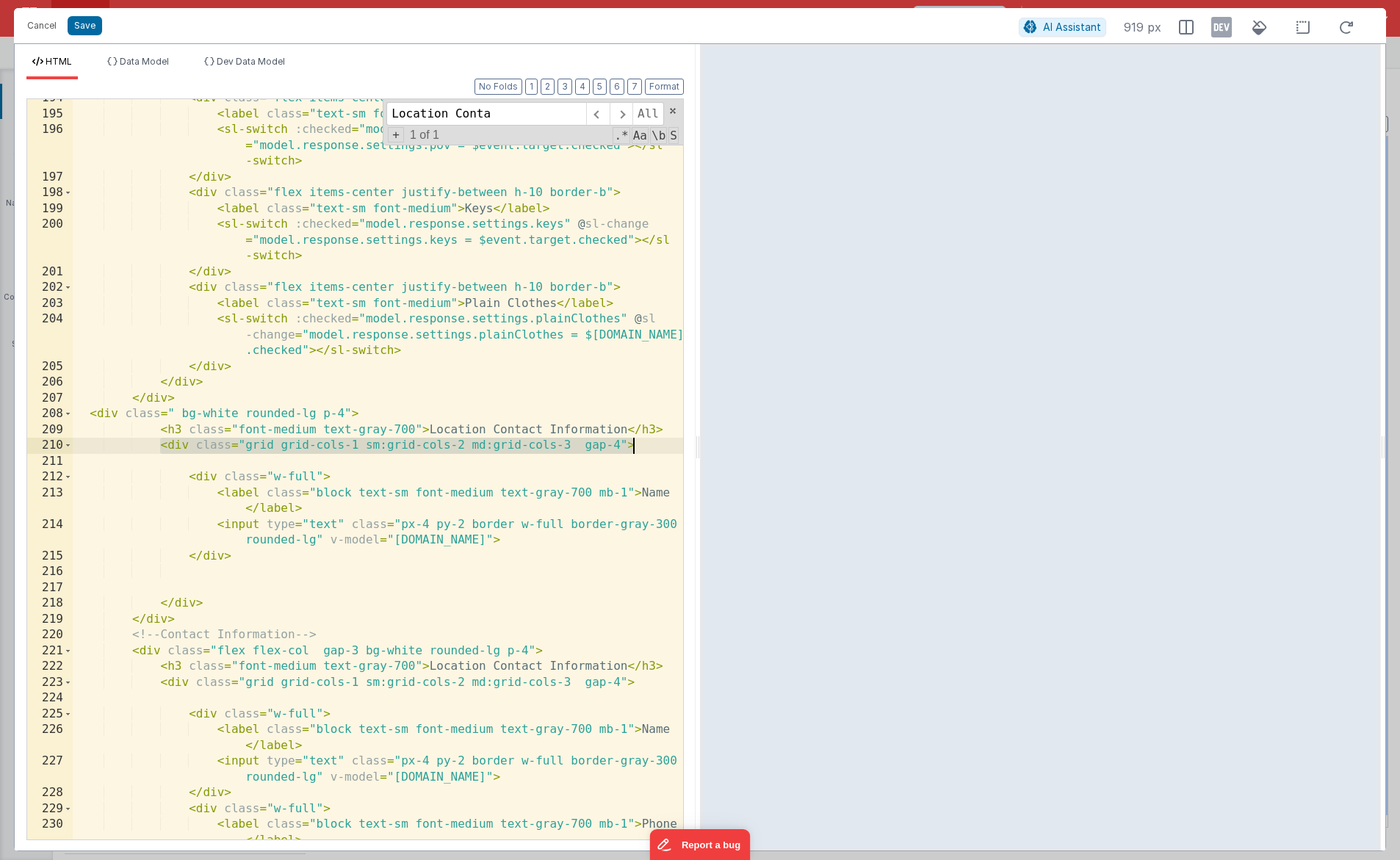
drag, startPoint x: 160, startPoint y: 446, endPoint x: 636, endPoint y: 445, distance: 476.0
click at [636, 445] on div "< div class = "flex items-center justify-between h-10 border-b" > < label class…" at bounding box center [378, 484] width 610 height 788
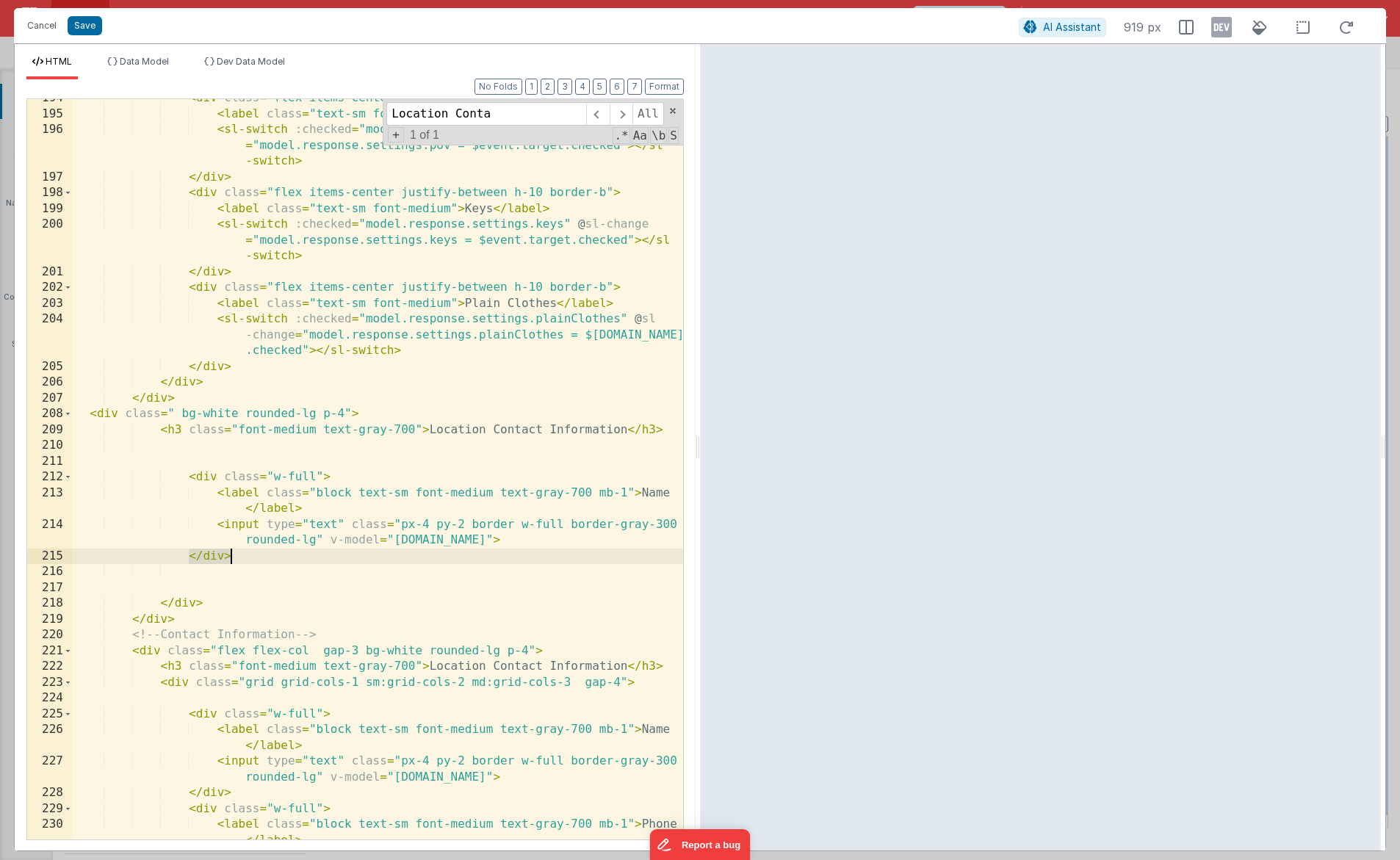
drag, startPoint x: 191, startPoint y: 558, endPoint x: 255, endPoint y: 558, distance: 64.0
click at [255, 558] on div "< div class = "flex items-center justify-between h-10 border-b" > < label class…" at bounding box center [378, 484] width 610 height 788
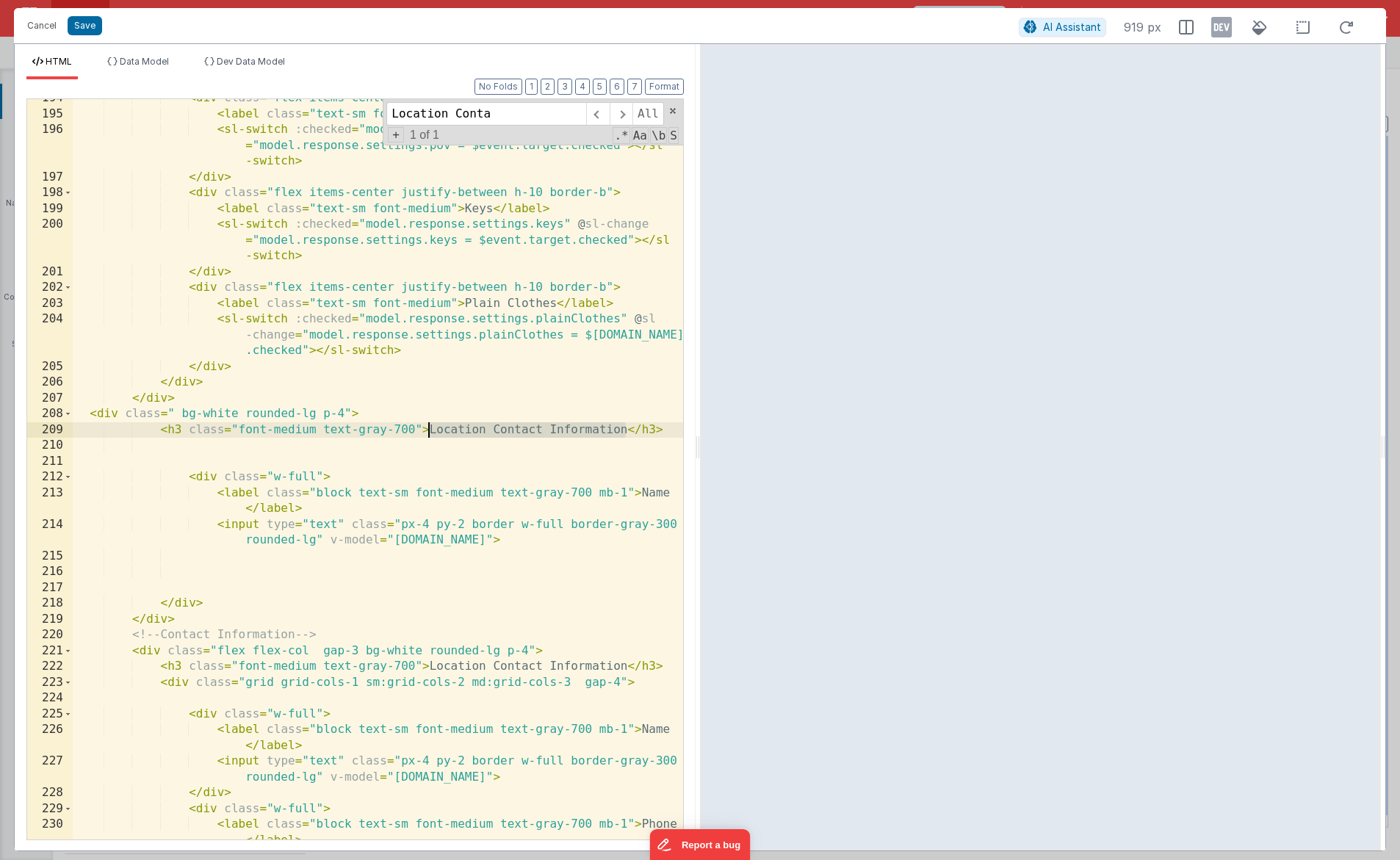
drag, startPoint x: 620, startPoint y: 429, endPoint x: 428, endPoint y: 426, distance: 192.0
click at [428, 426] on div "< div class = "flex items-center justify-between h-10 border-b" > < label class…" at bounding box center [378, 484] width 610 height 788
click at [566, 542] on div "< div class = "flex items-center justify-between h-10 border-b" > < label class…" at bounding box center [378, 484] width 610 height 788
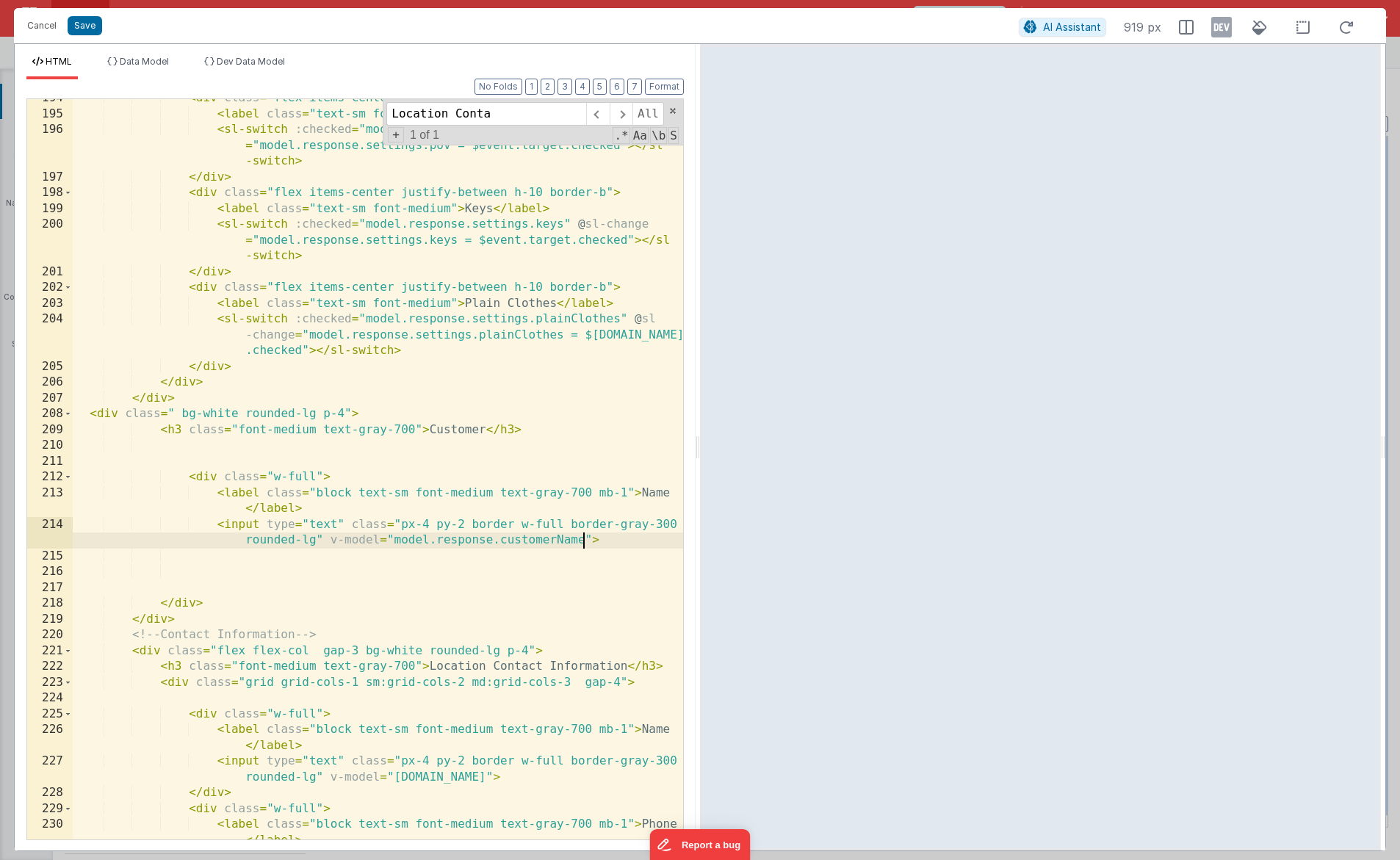
click at [541, 538] on div "< div class = "flex items-center justify-between h-10 border-b" > < label class…" at bounding box center [378, 484] width 610 height 788
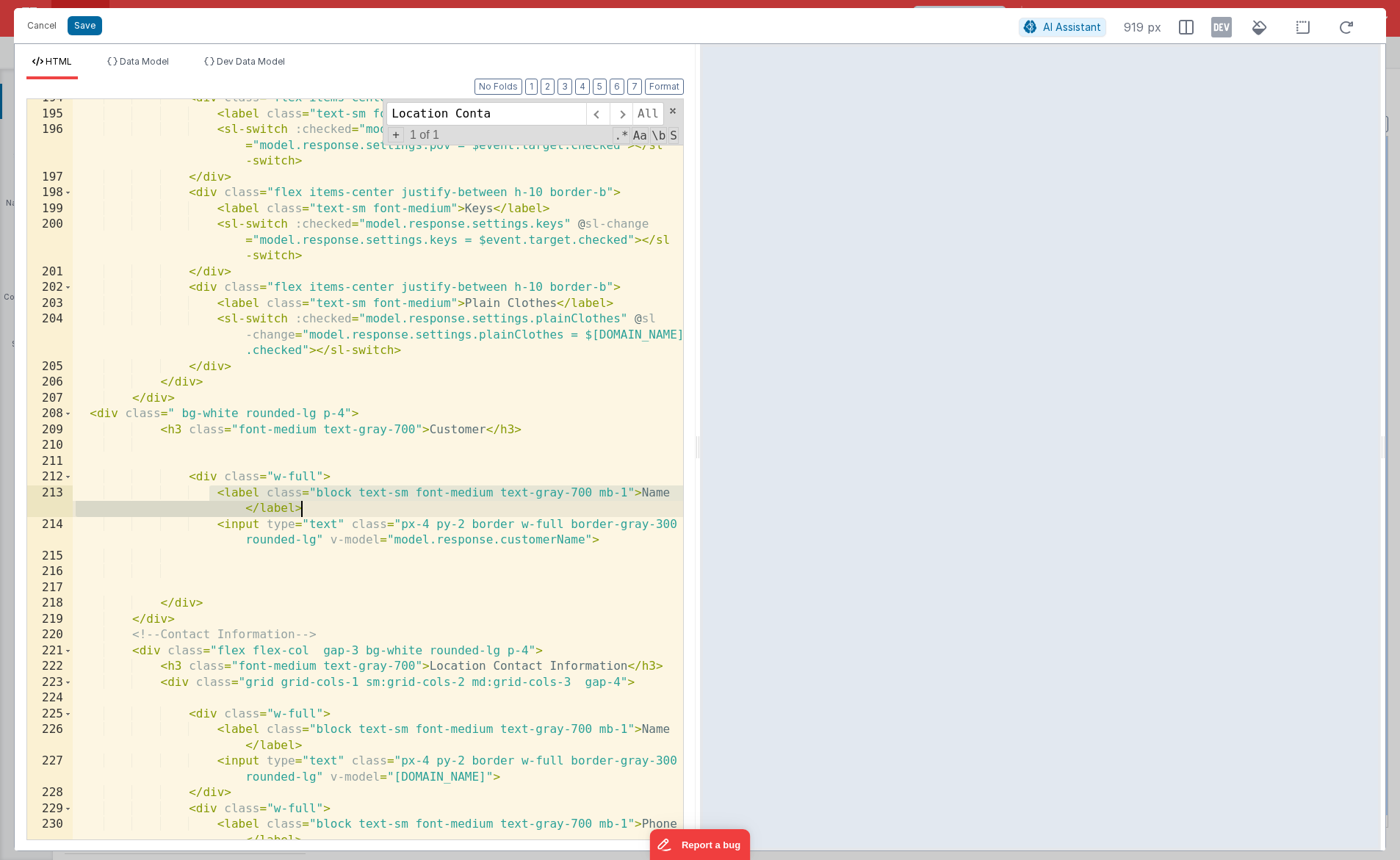
drag, startPoint x: 211, startPoint y: 494, endPoint x: 321, endPoint y: 503, distance: 110.4
click at [321, 503] on div "< div class = "flex items-center justify-between h-10 border-b" > < label class…" at bounding box center [378, 484] width 610 height 788
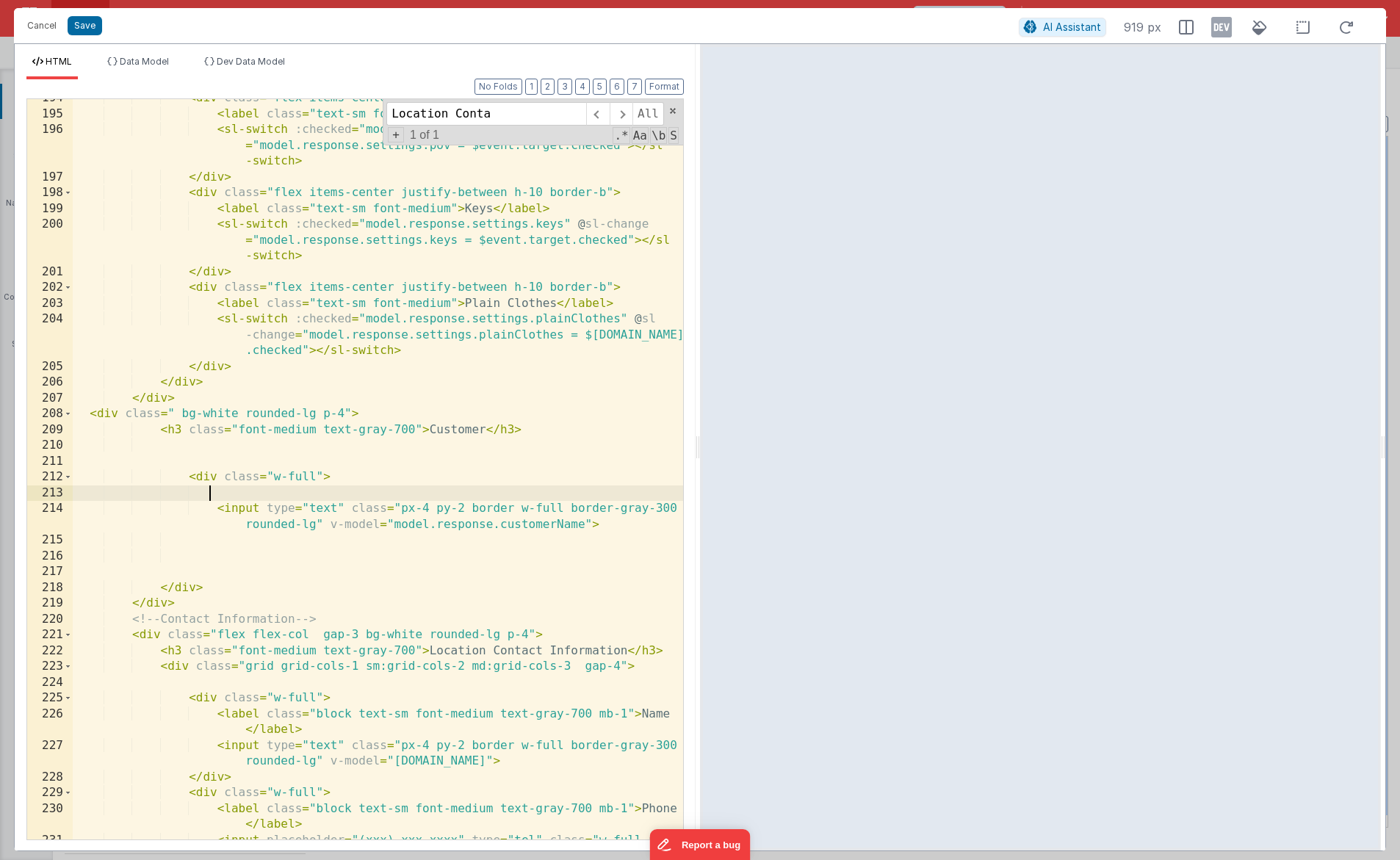
click at [311, 478] on div "< div class = "flex items-center justify-between h-10 border-b" > < label class…" at bounding box center [378, 491] width 610 height 803
click at [315, 477] on div "< div class = "flex items-center justify-between h-10 border-b" > < label class…" at bounding box center [378, 491] width 610 height 803
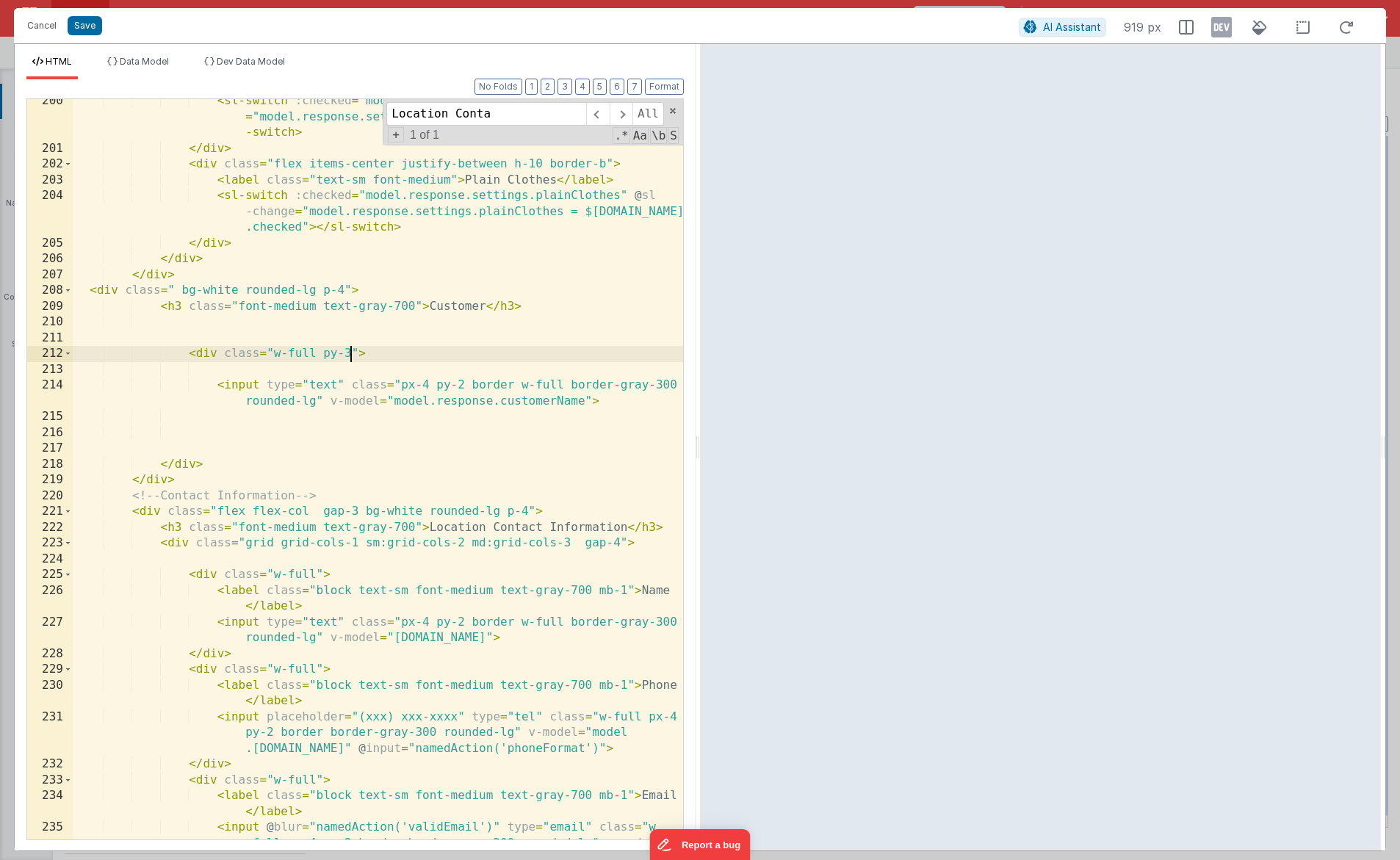
scroll to position [4664, 0]
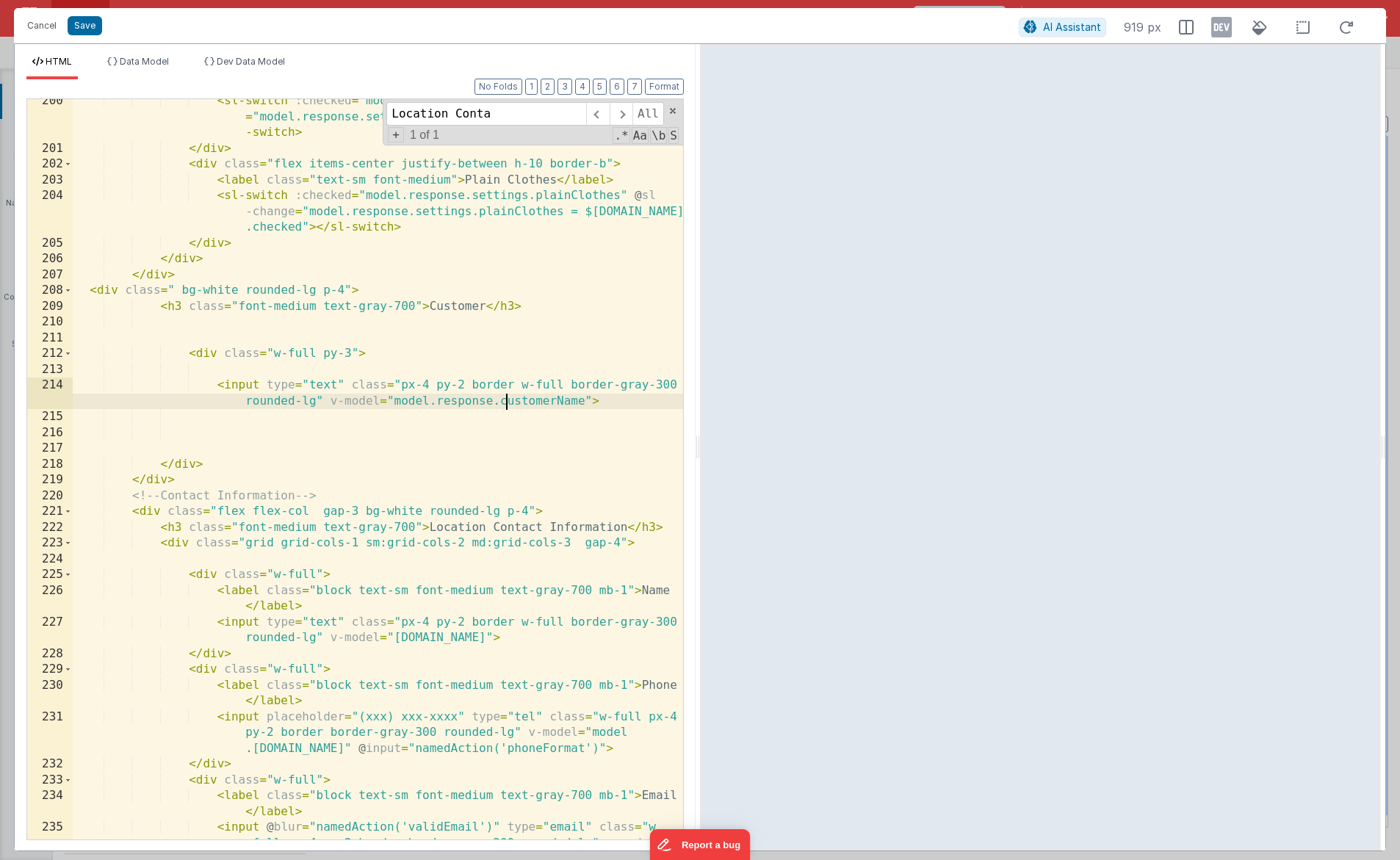
click at [505, 405] on div "< sl-switch :checked = "model.response.settings.keys" @ sl-change = "model.resp…" at bounding box center [378, 511] width 610 height 835
click at [82, 27] on button "Save" at bounding box center [85, 26] width 34 height 19
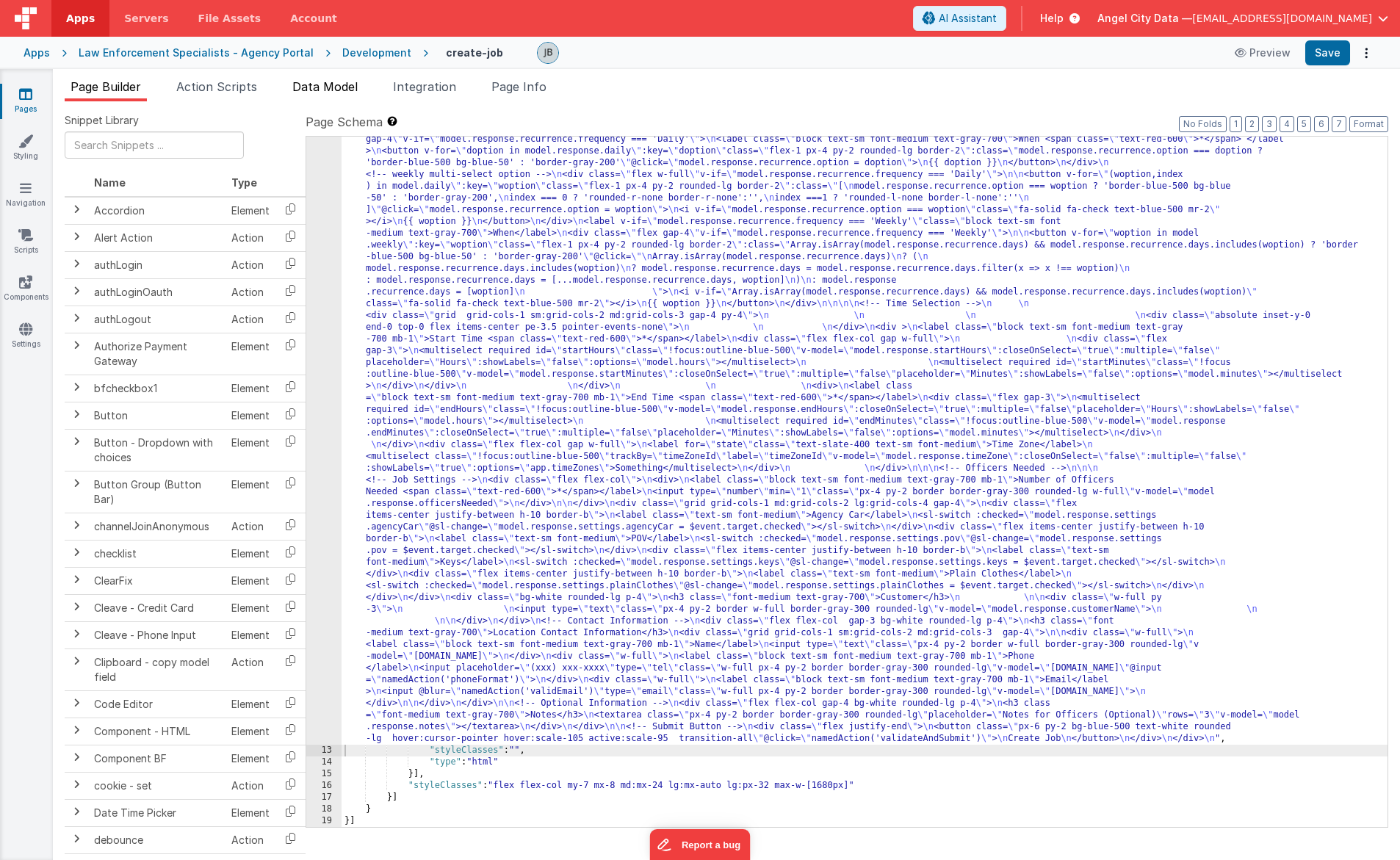
click at [311, 95] on li "Data Model" at bounding box center [325, 89] width 77 height 23
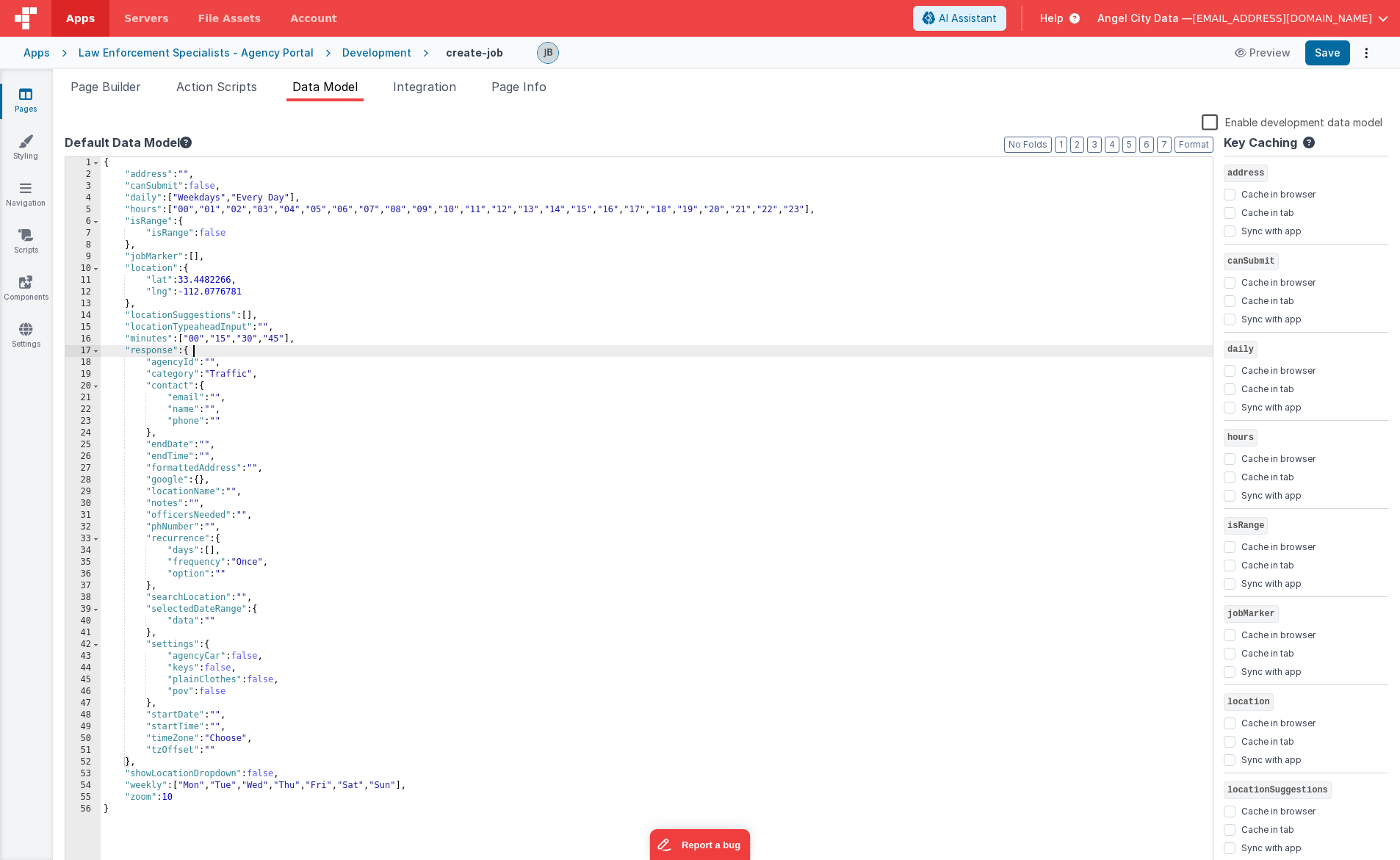
click at [212, 351] on div "{ "address" : "" , "canSubmit" : false , "daily" : [ "Weekdays" , "Every Day" ]…" at bounding box center [657, 527] width 1112 height 739
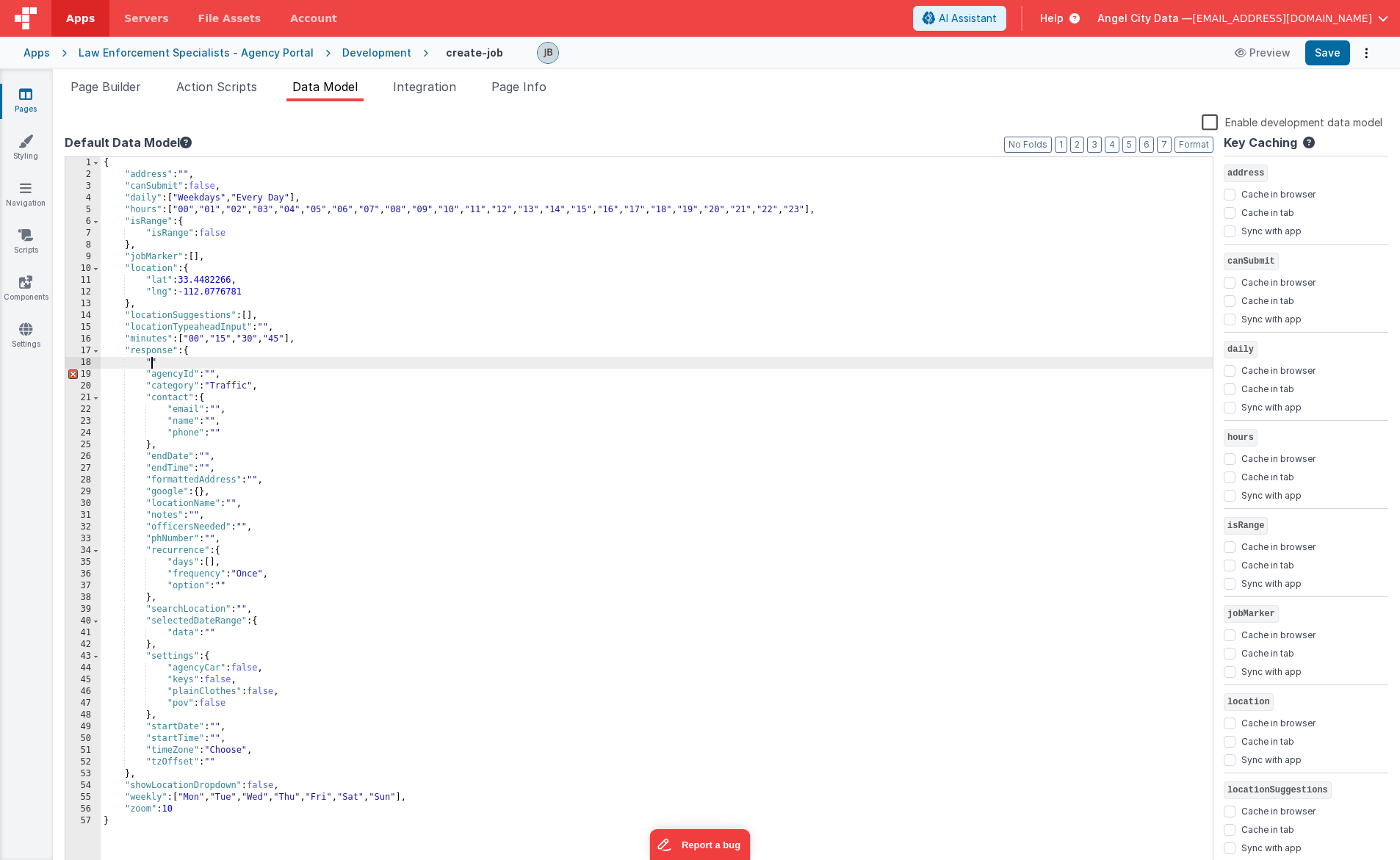
paste textarea
click at [202, 357] on div "{ "address" : "" , "canSubmit" : false , "daily" : [ "Weekdays" , "Every Day" ]…" at bounding box center [657, 527] width 1112 height 739
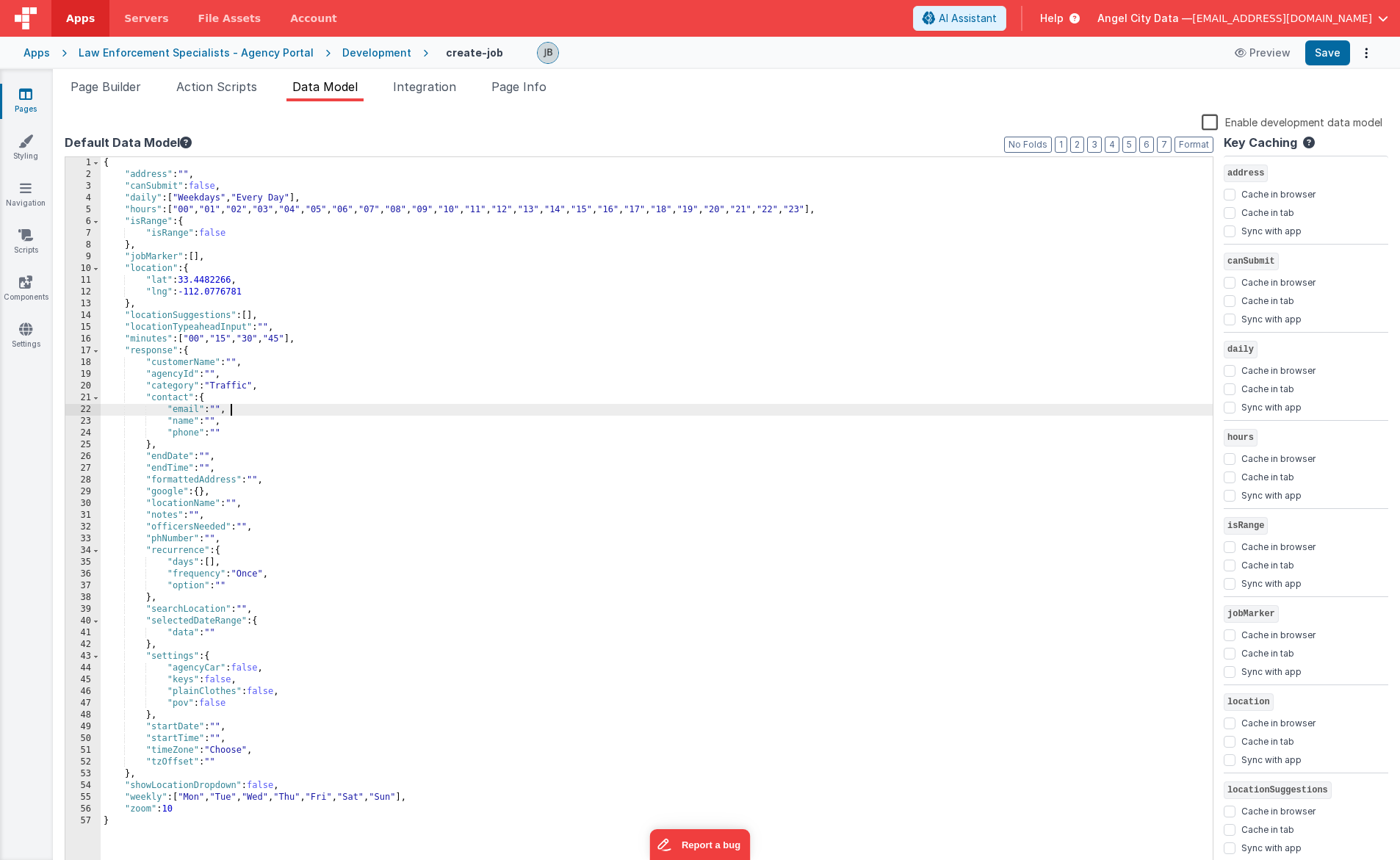
click at [402, 405] on div "{ "address" : "" , "canSubmit" : false , "daily" : [ "Weekdays" , "Every Day" ]…" at bounding box center [657, 527] width 1112 height 739
click at [1325, 46] on button "Save" at bounding box center [1328, 52] width 45 height 25
